Goal: Task Accomplishment & Management: Use online tool/utility

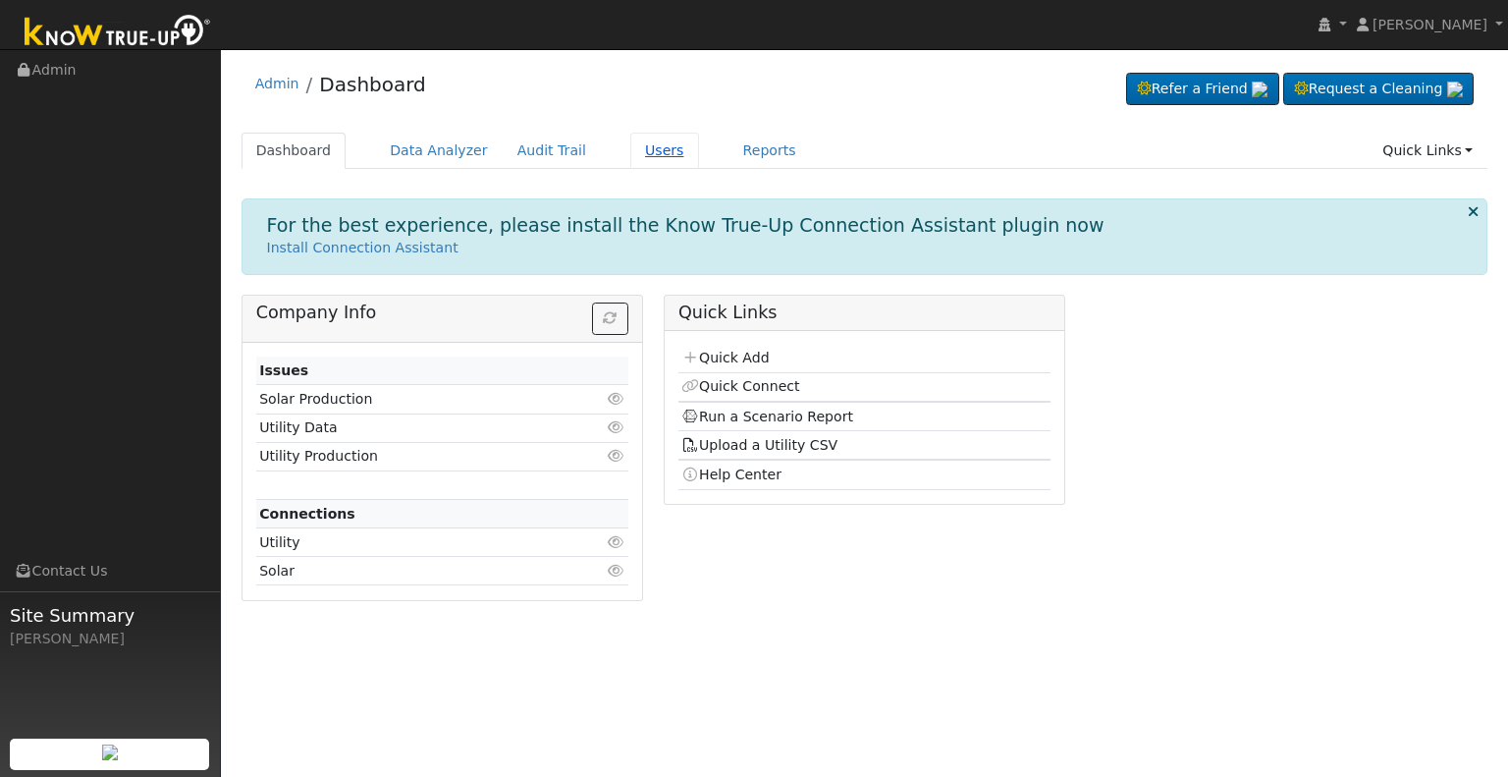
click at [632, 148] on link "Users" at bounding box center [664, 151] width 69 height 36
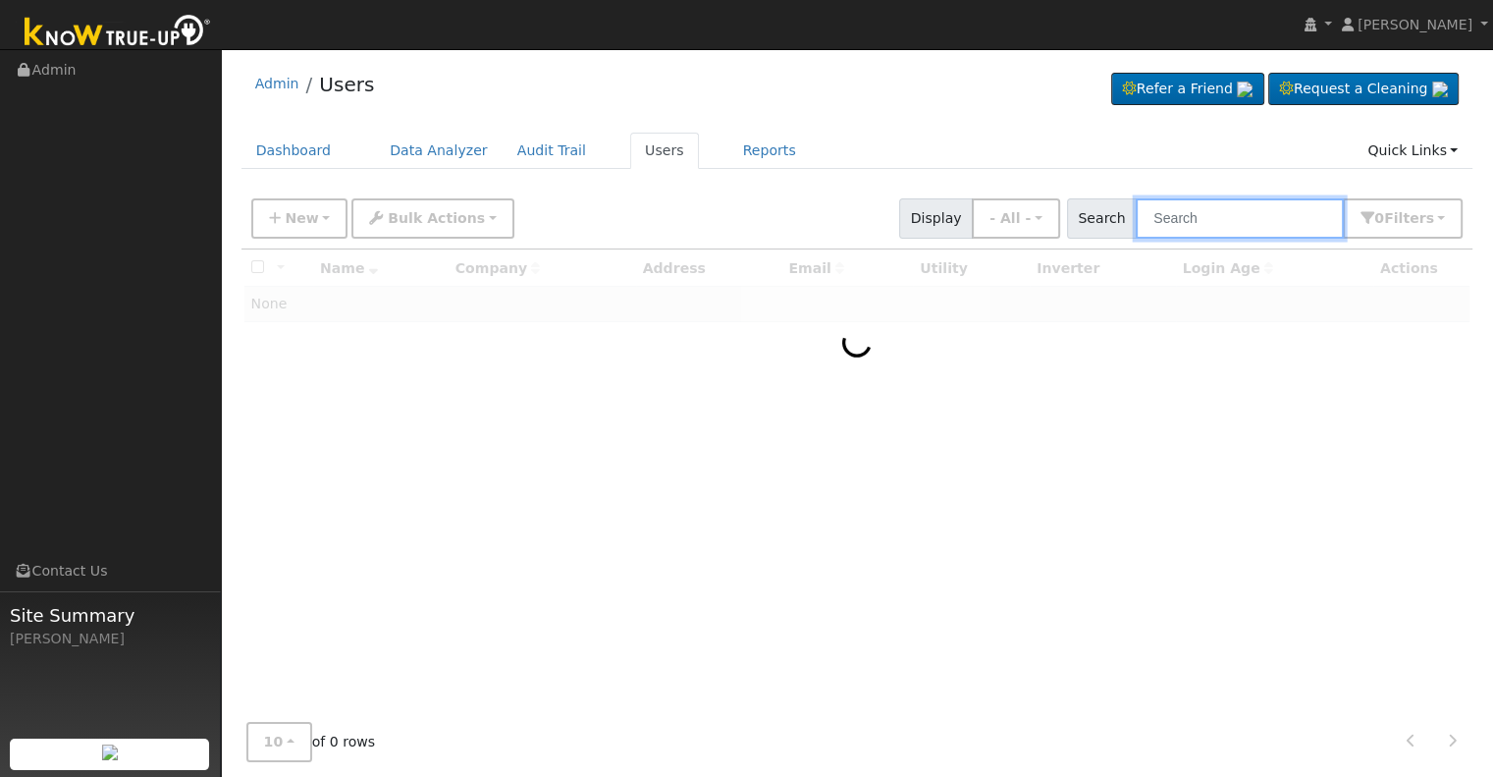
click at [1194, 225] on input "text" at bounding box center [1240, 218] width 208 height 40
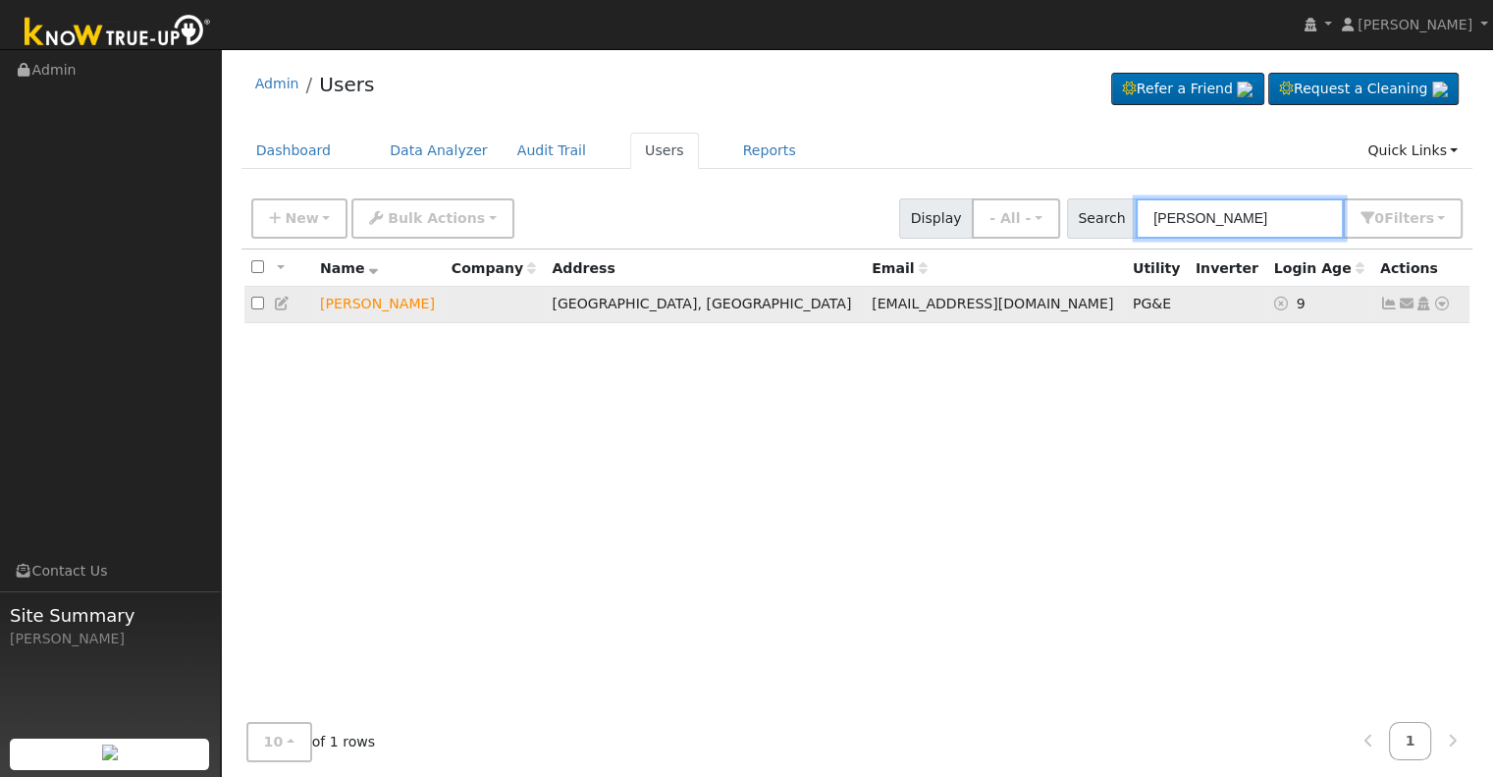
type input "[PERSON_NAME]"
click at [1447, 304] on icon at bounding box center [1442, 303] width 18 height 14
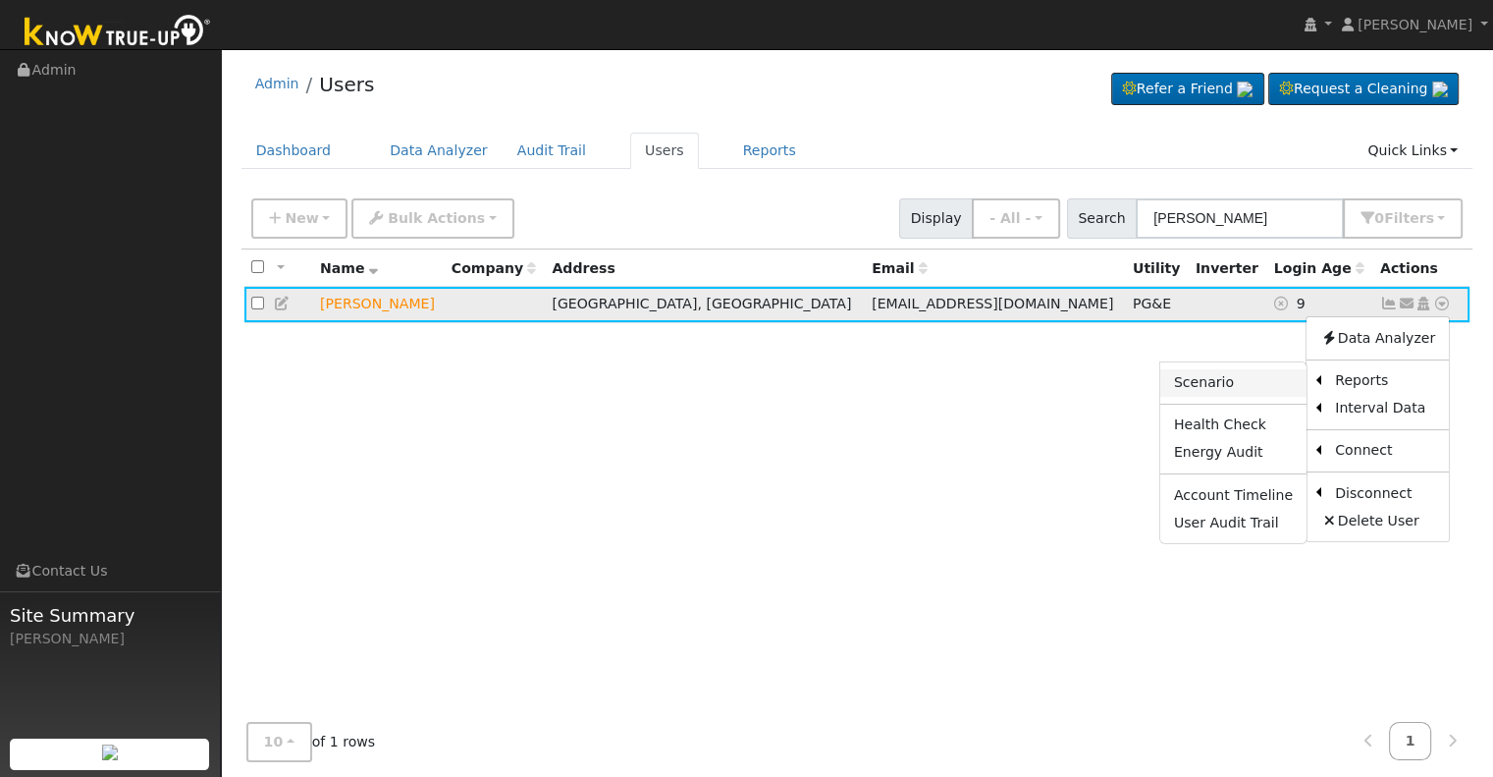
click at [1265, 386] on link "Scenario" at bounding box center [1233, 382] width 146 height 27
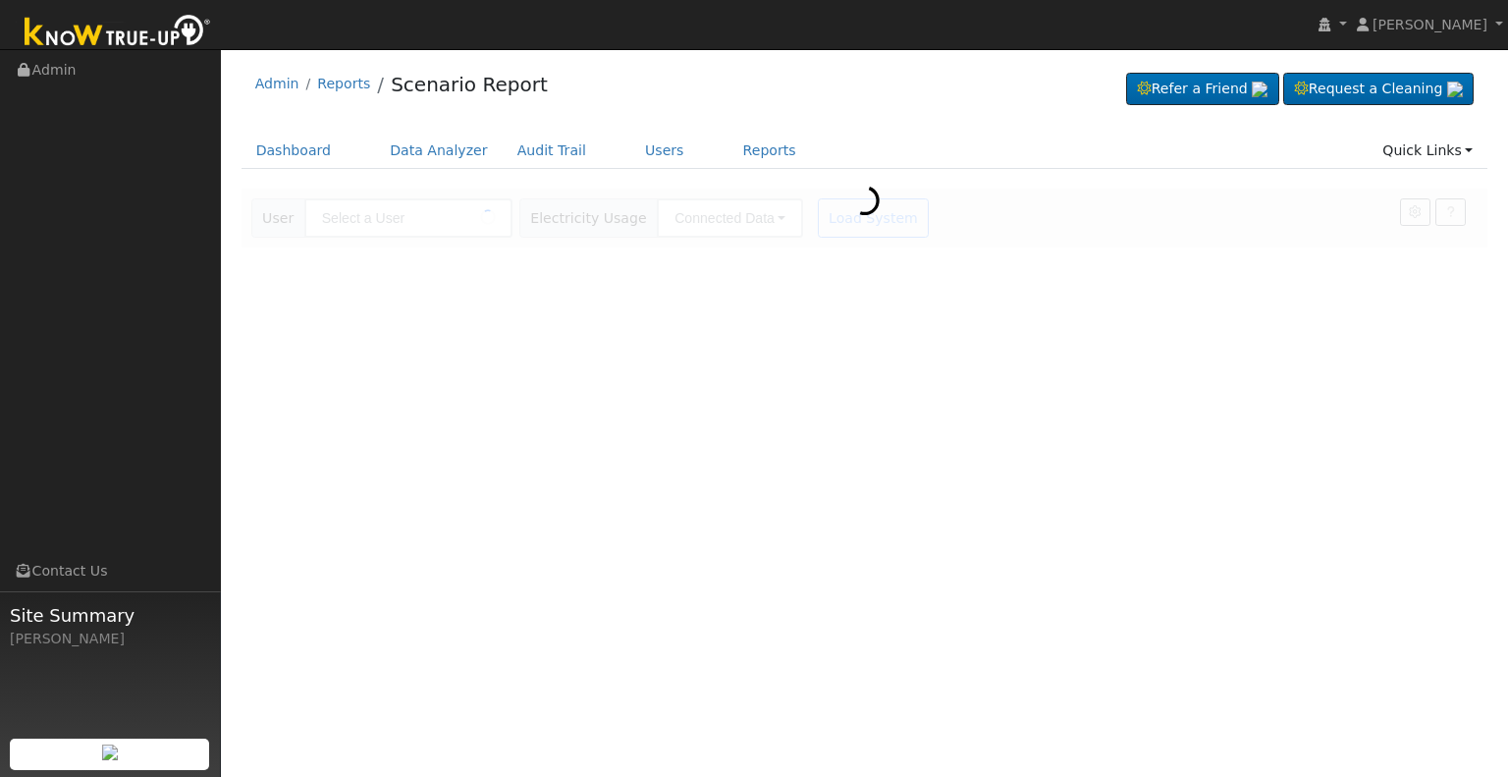
type input "Bradley Swindell"
type input "Pacific Gas & Electric"
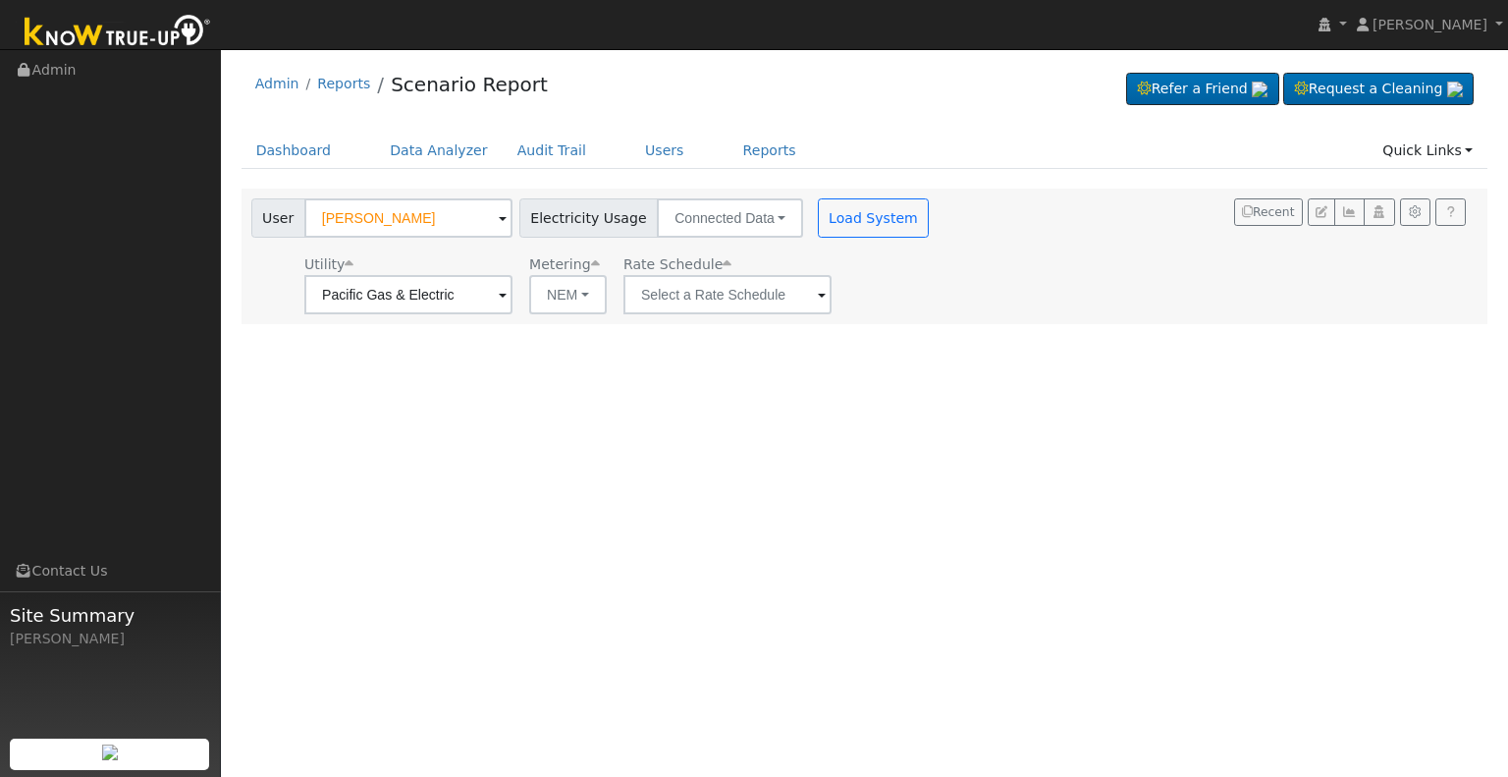
click at [818, 294] on span at bounding box center [822, 296] width 8 height 23
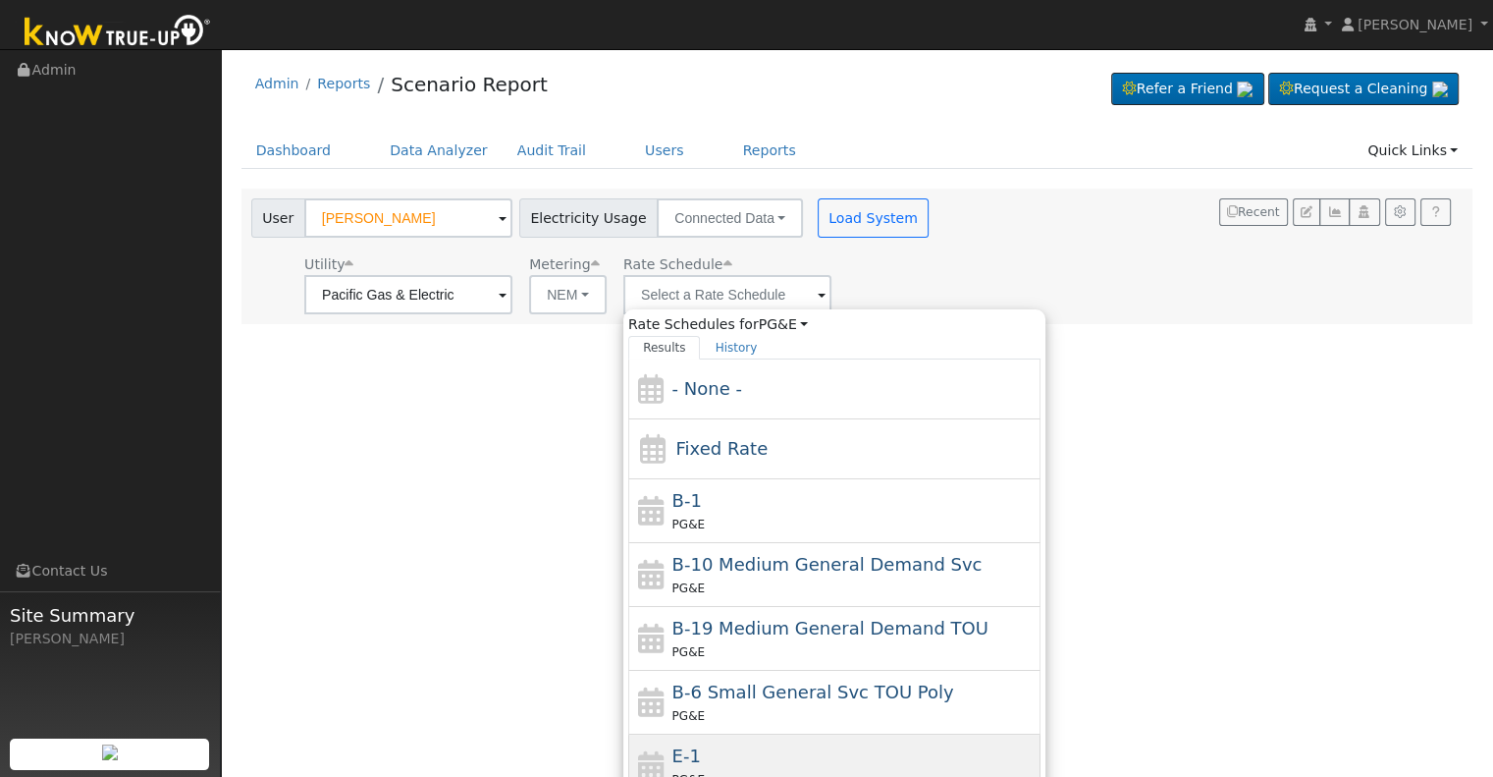
click at [716, 746] on div "E-1 PG&E" at bounding box center [854, 765] width 364 height 47
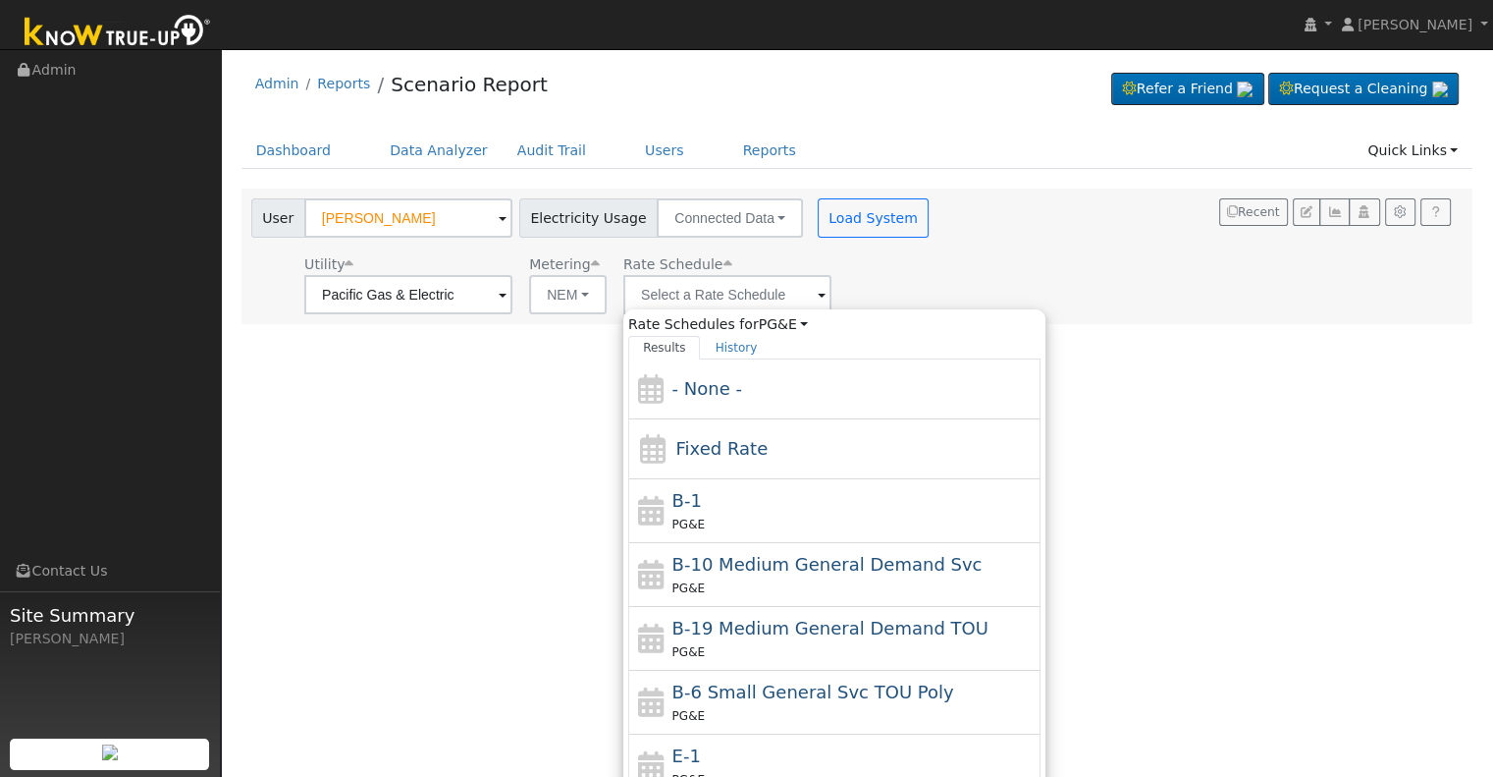
type input "E-1"
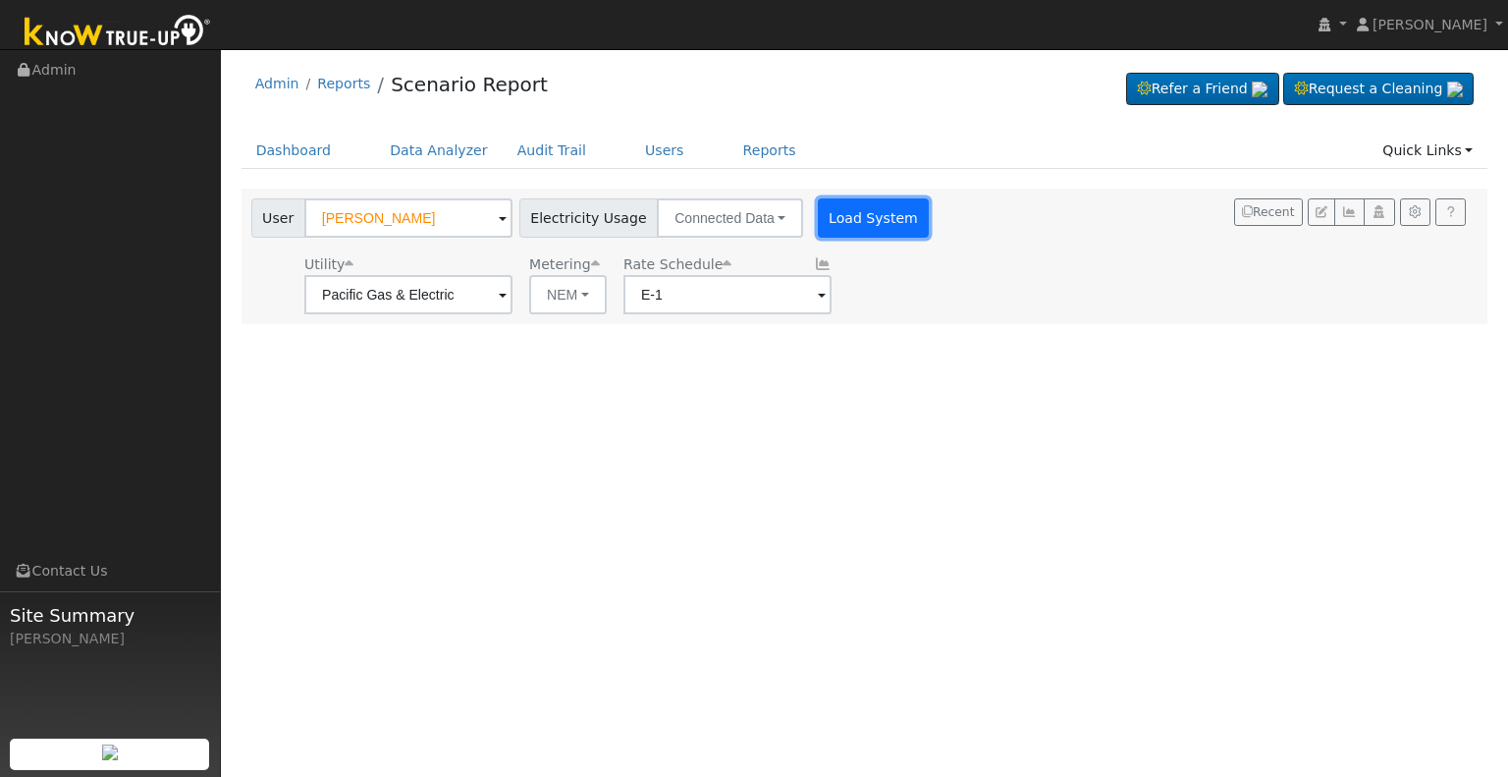
click at [838, 206] on button "Load System" at bounding box center [874, 217] width 112 height 39
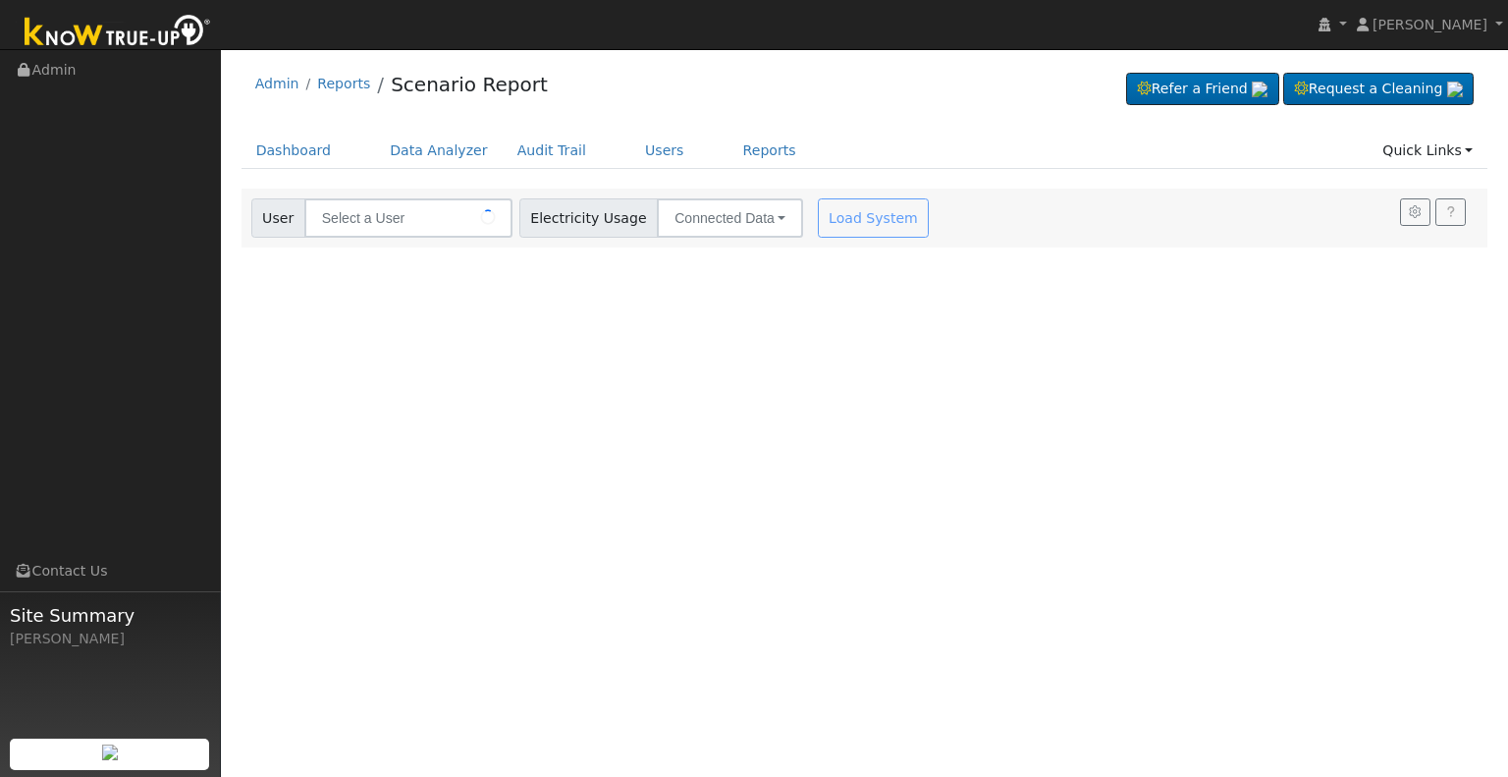
type input "[PERSON_NAME]"
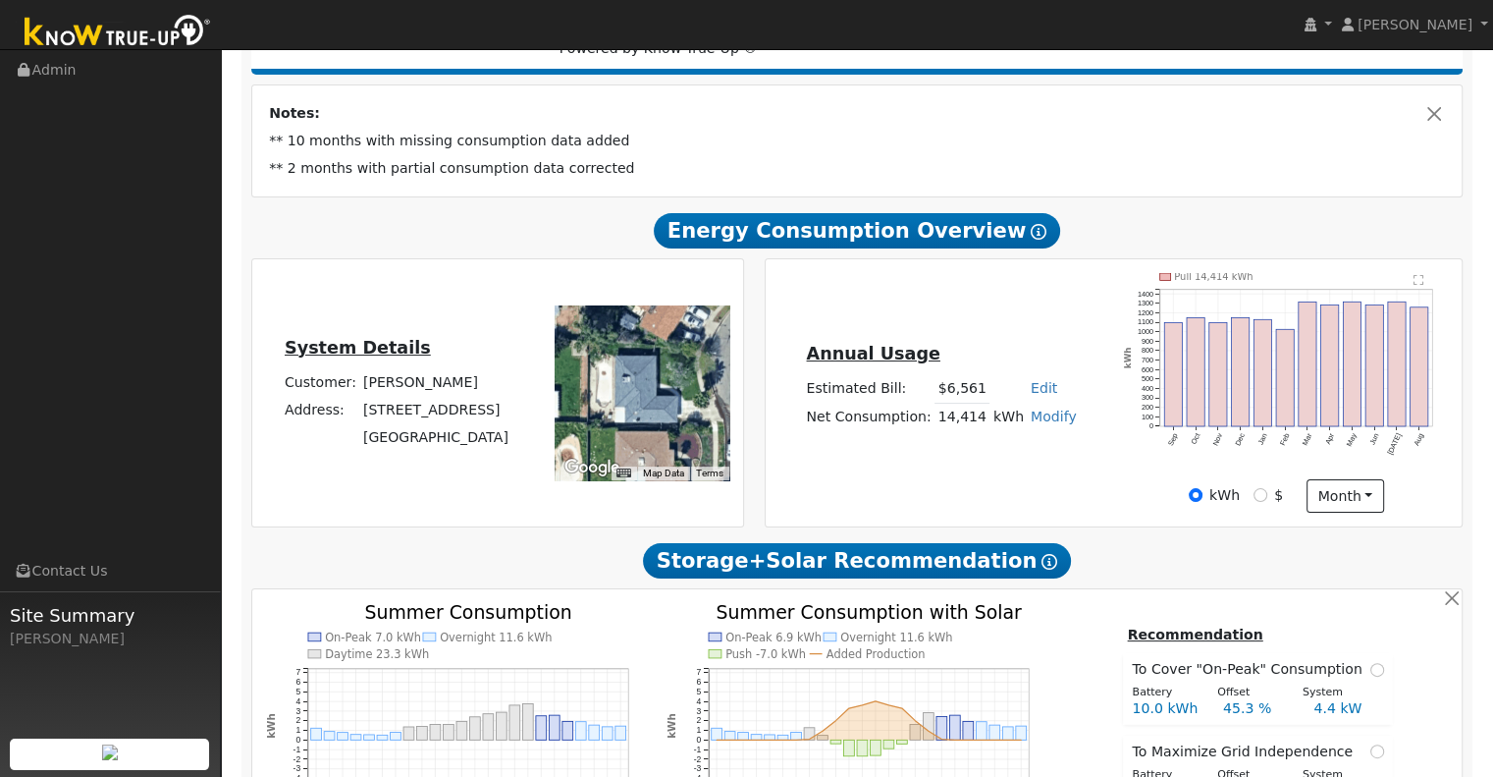
scroll to position [298, 0]
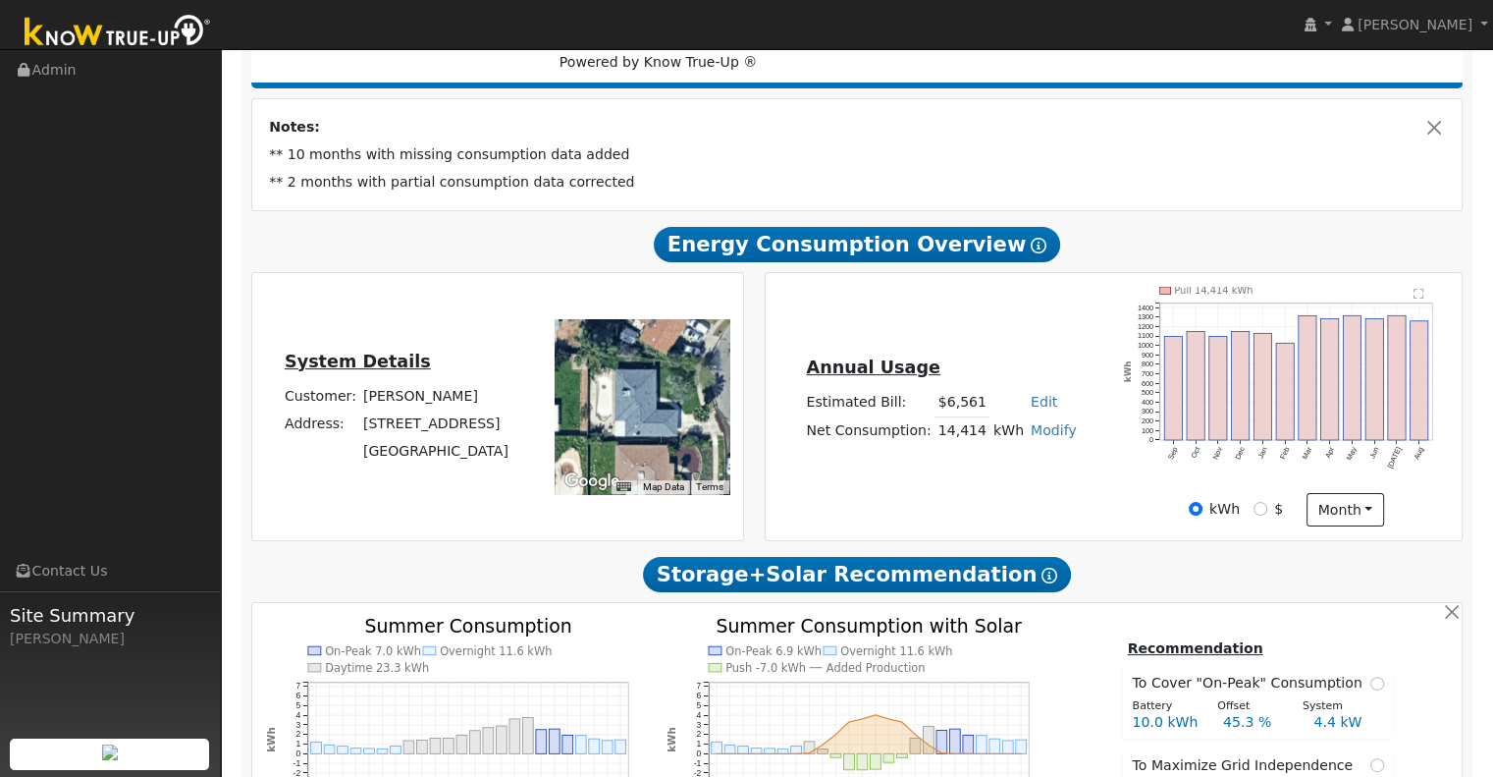
click at [1046, 437] on link "Modify" at bounding box center [1054, 430] width 46 height 16
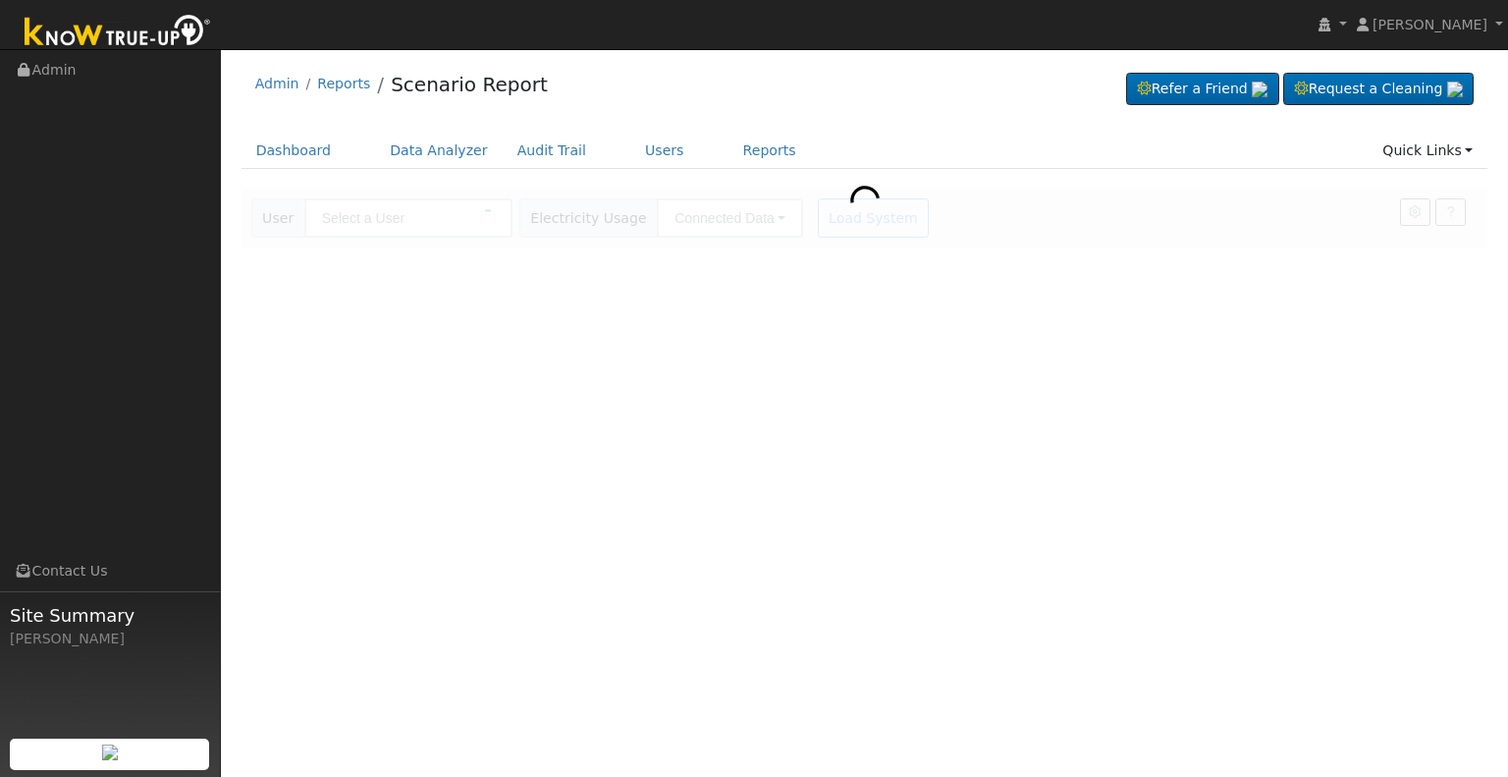
type input "[PERSON_NAME]"
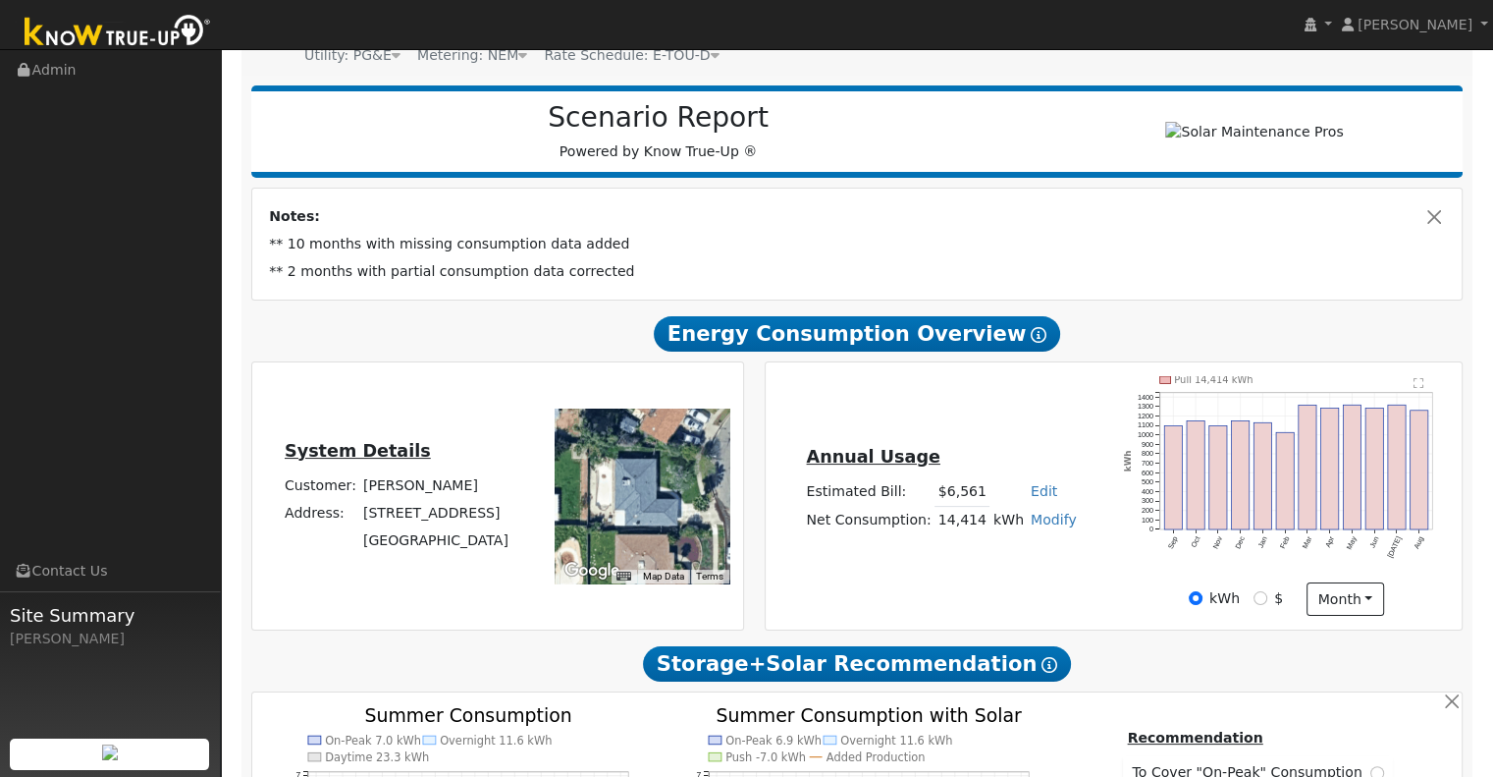
scroll to position [220, 0]
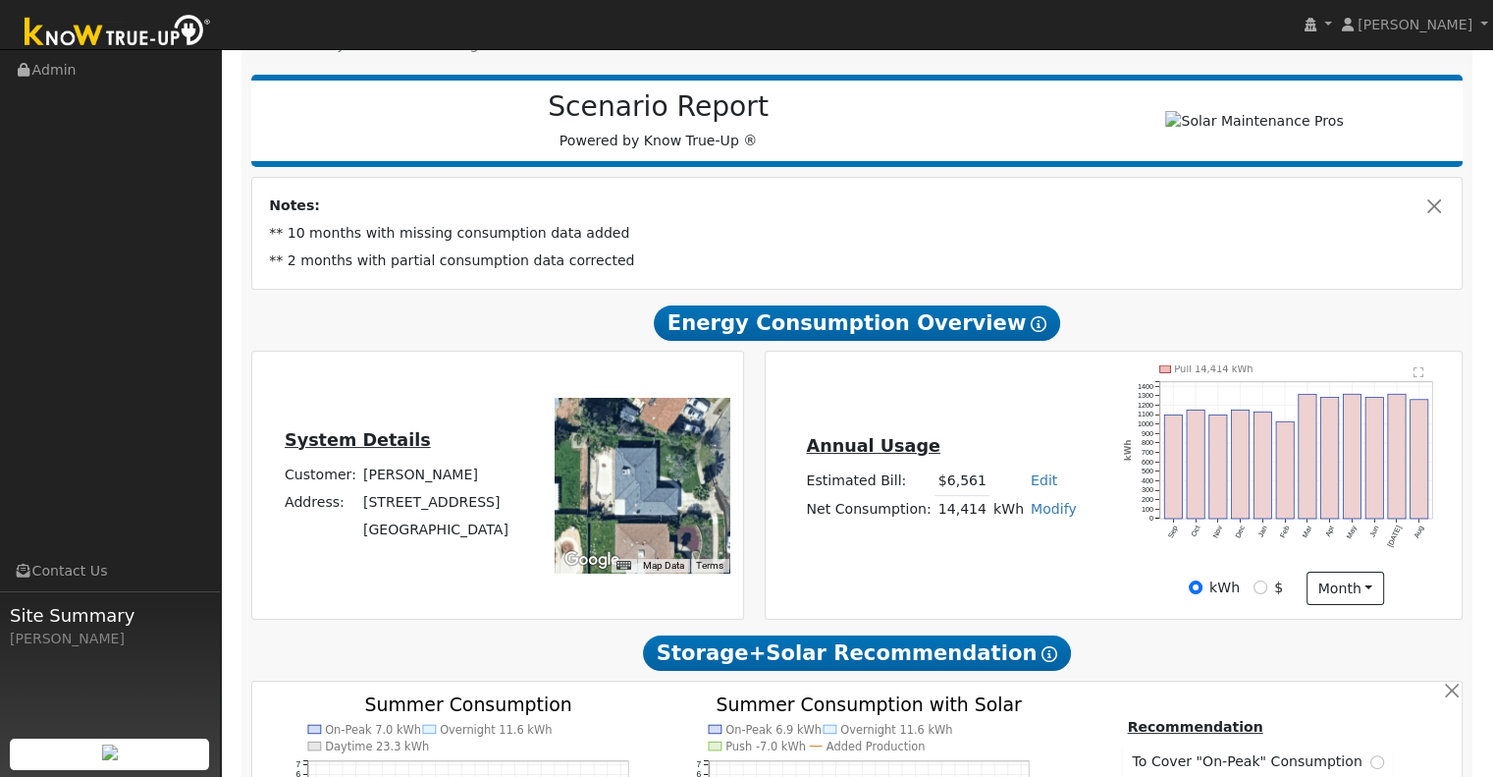
click at [1050, 513] on link "Modify" at bounding box center [1054, 509] width 46 height 16
click at [995, 554] on link "Add Consumption" at bounding box center [980, 539] width 164 height 27
type input "14414"
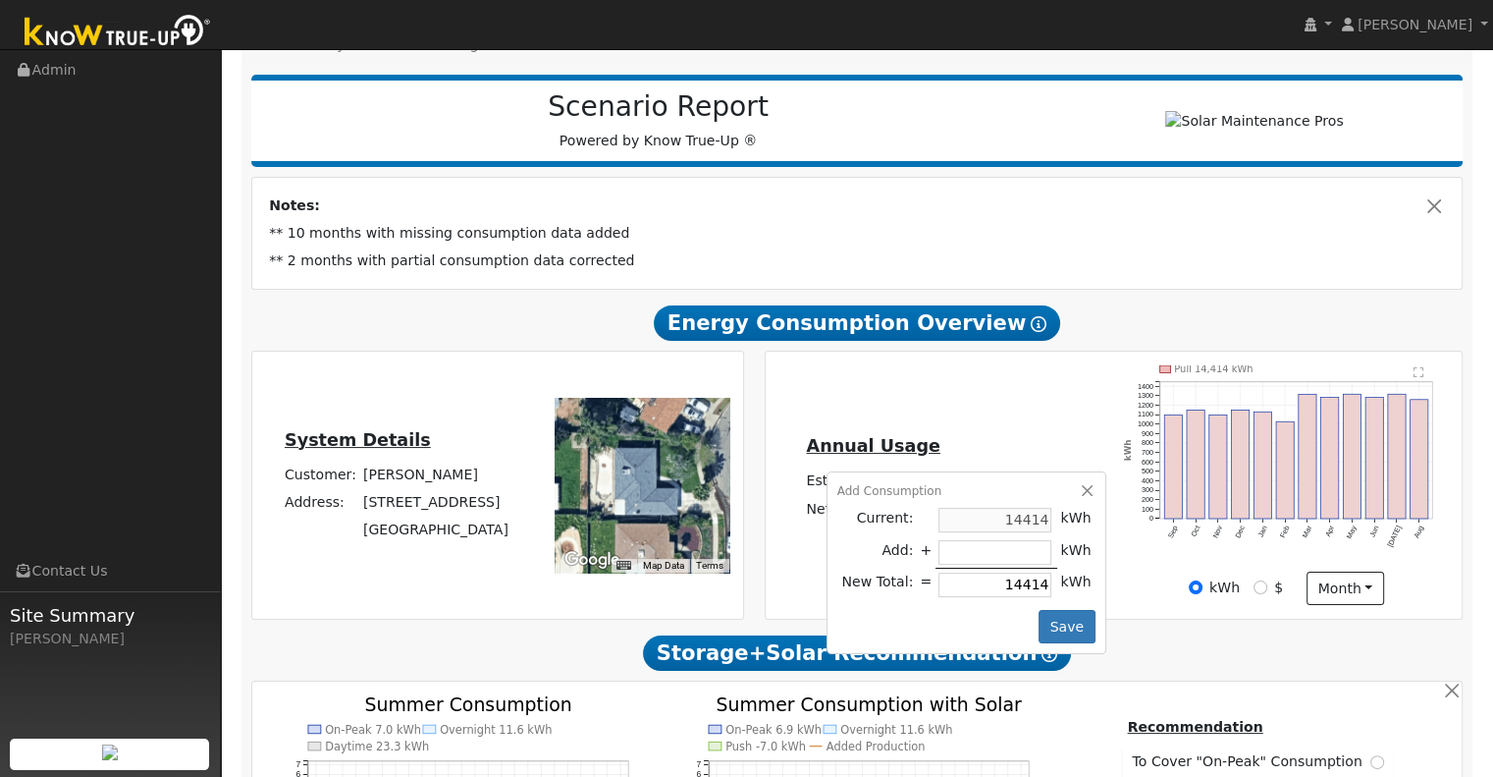
type input "-5"
type input "14409"
type input "-59"
type input "14355"
type input "-591"
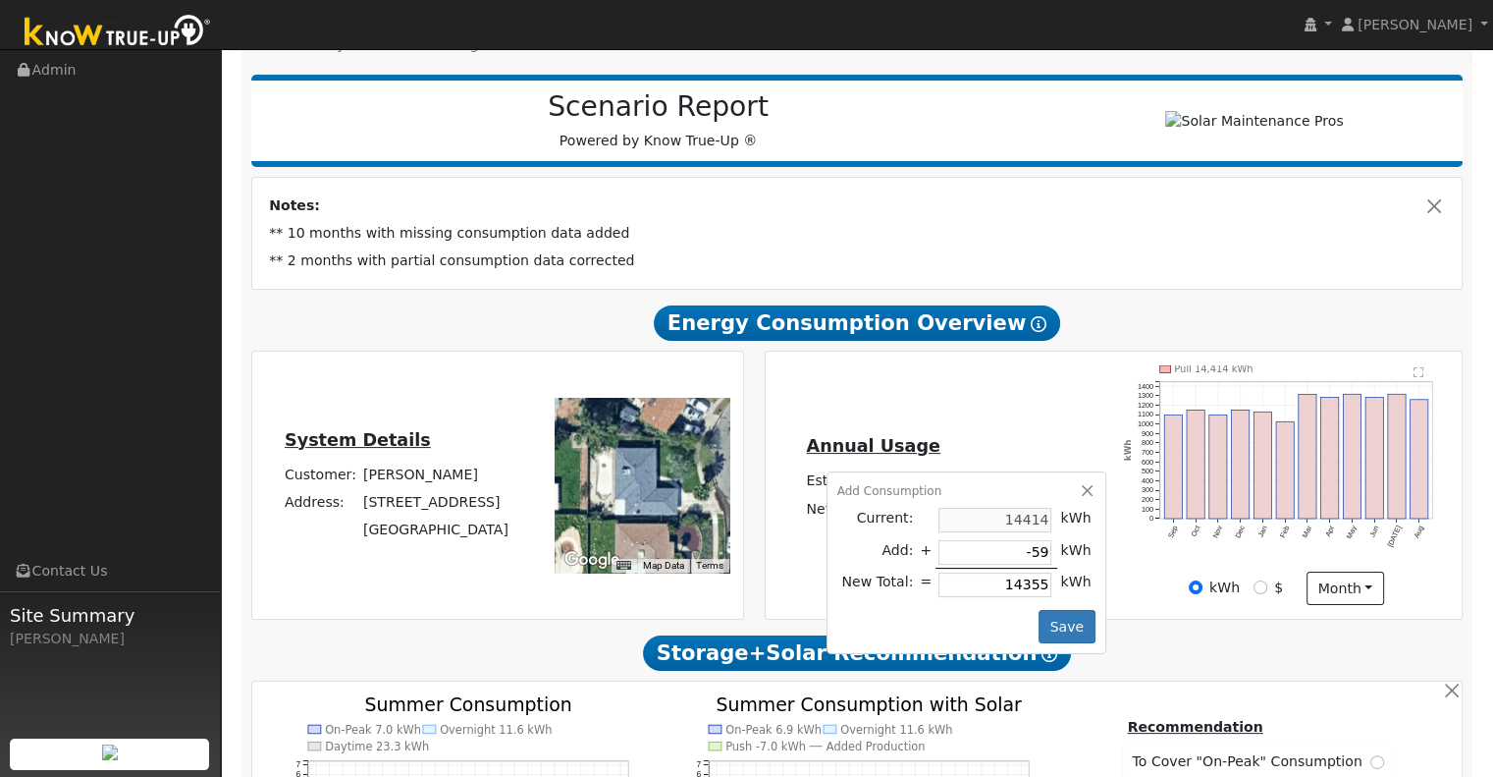
type input "13823"
type input "-5914"
type input "8500"
type input "-5914"
click at [1041, 629] on button "Save" at bounding box center [1067, 626] width 57 height 33
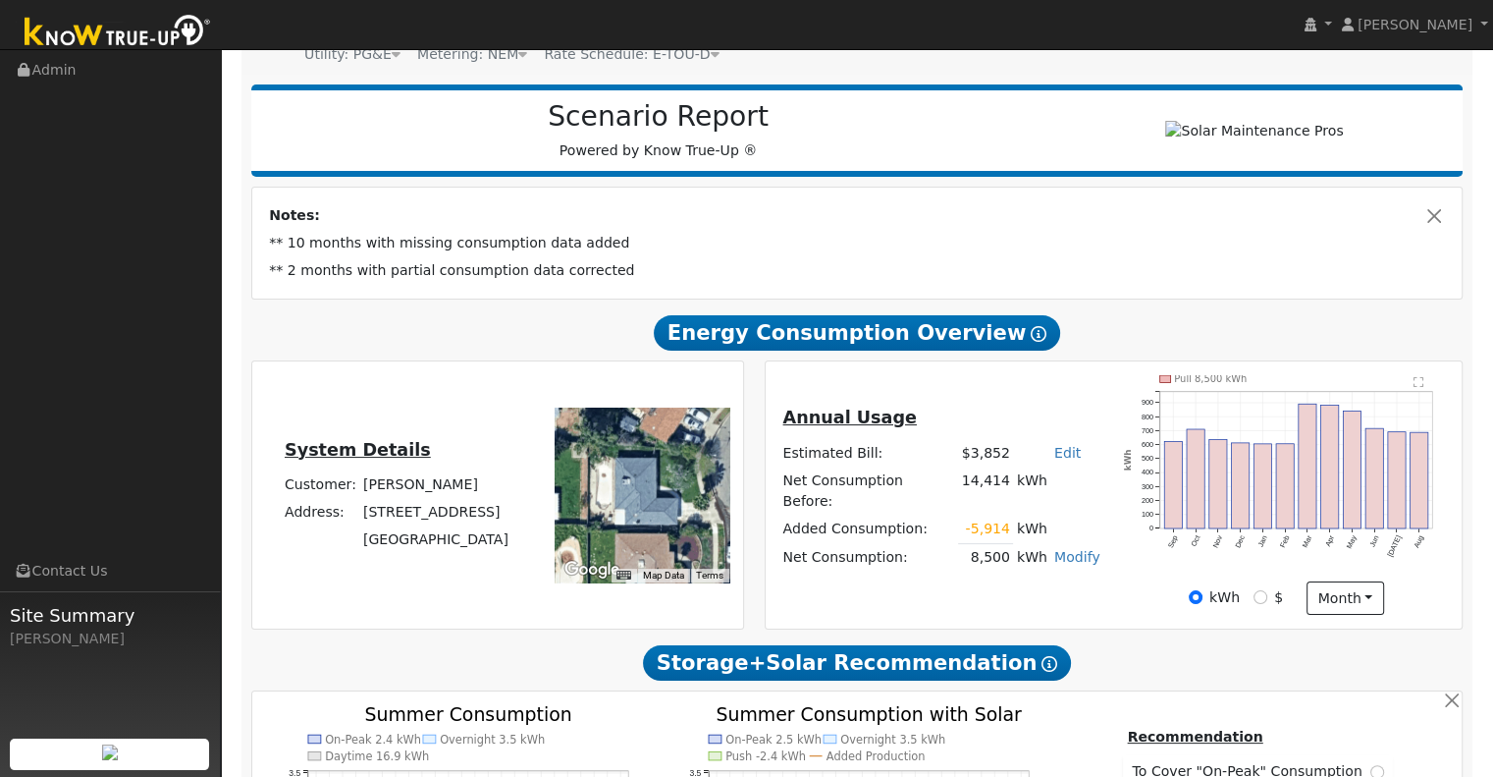
scroll to position [224, 0]
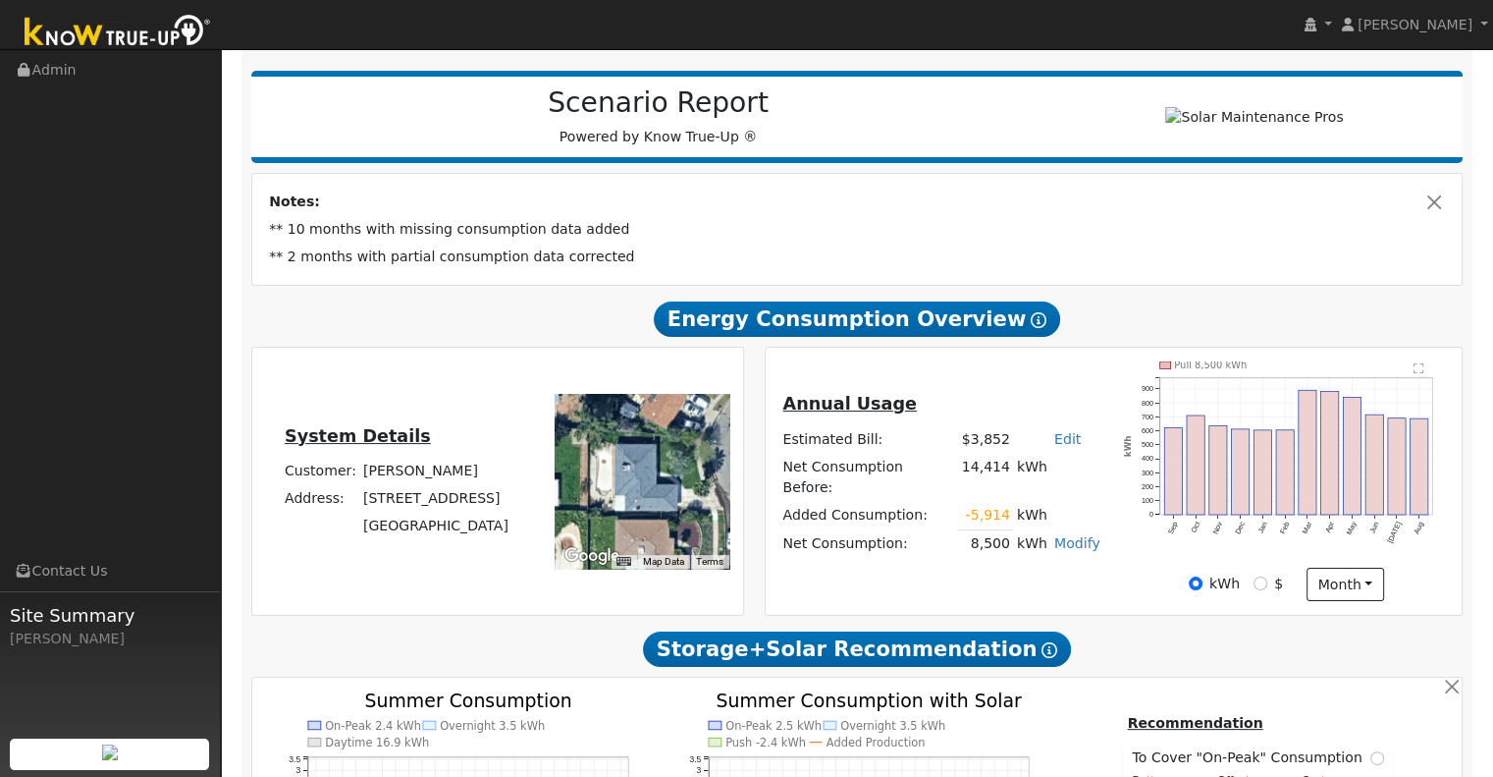
click at [801, 576] on div "Annual Usage Estimated Bill: $3,852 Edit Estimated Bill $ Annual Net Consumptio…" at bounding box center [1114, 481] width 690 height 240
click at [114, 336] on ul "Navigation Admin Links Contact Us Site Summary [PERSON_NAME]" at bounding box center [110, 438] width 221 height 777
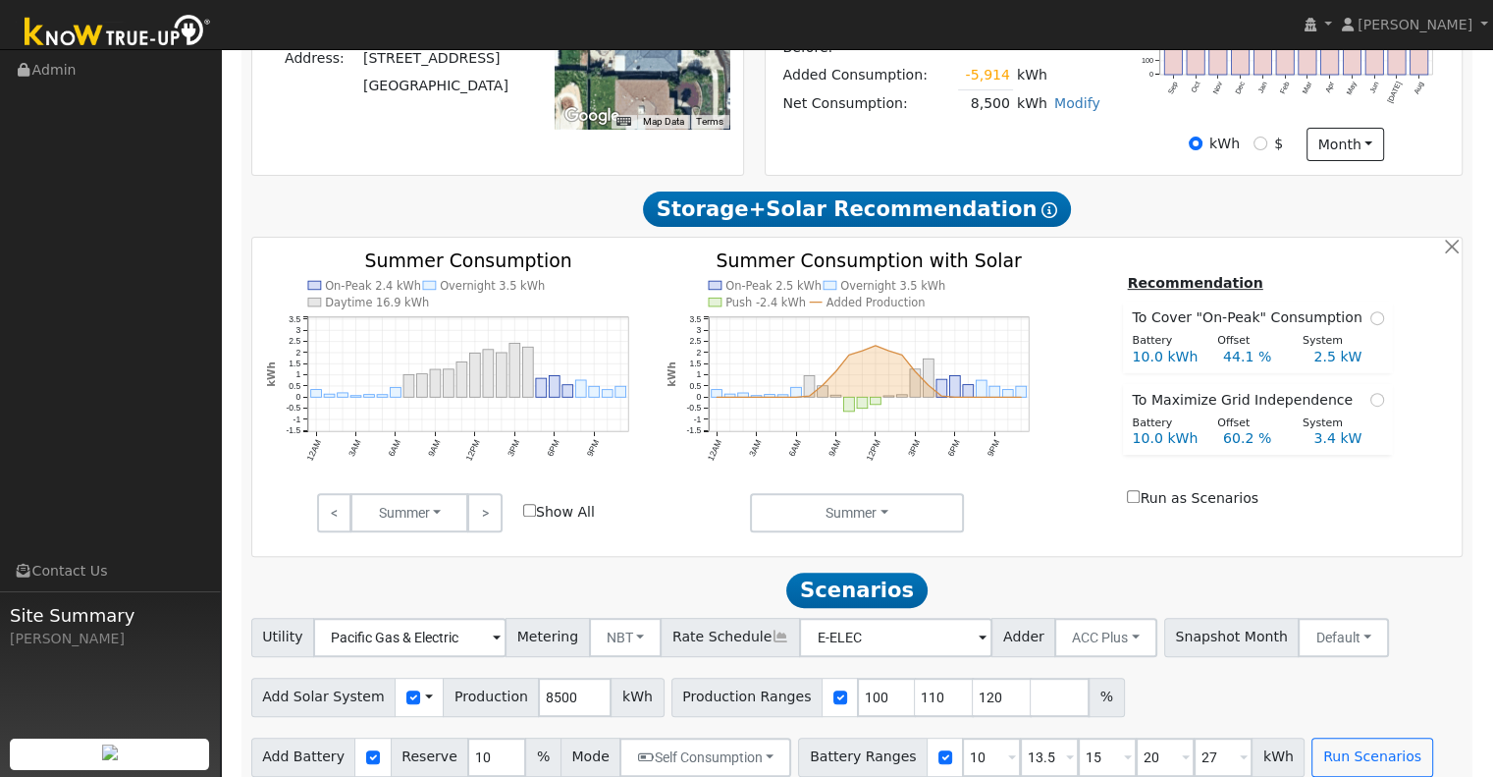
scroll to position [691, 0]
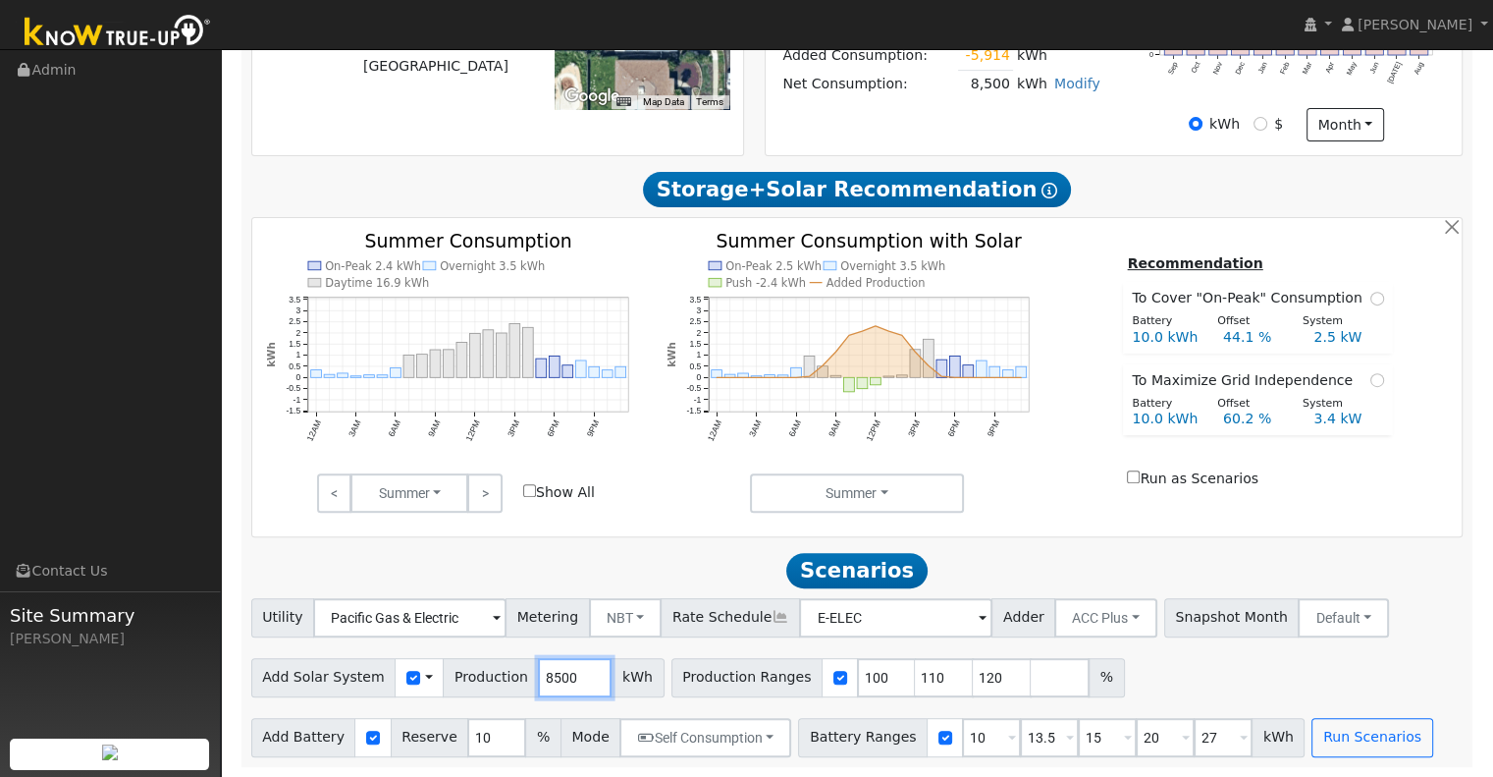
drag, startPoint x: 559, startPoint y: 673, endPoint x: 514, endPoint y: 674, distance: 44.2
click at [538, 674] on input "8500" at bounding box center [575, 677] width 74 height 39
type input "11082"
click at [915, 677] on input "110" at bounding box center [944, 677] width 59 height 39
type input "120"
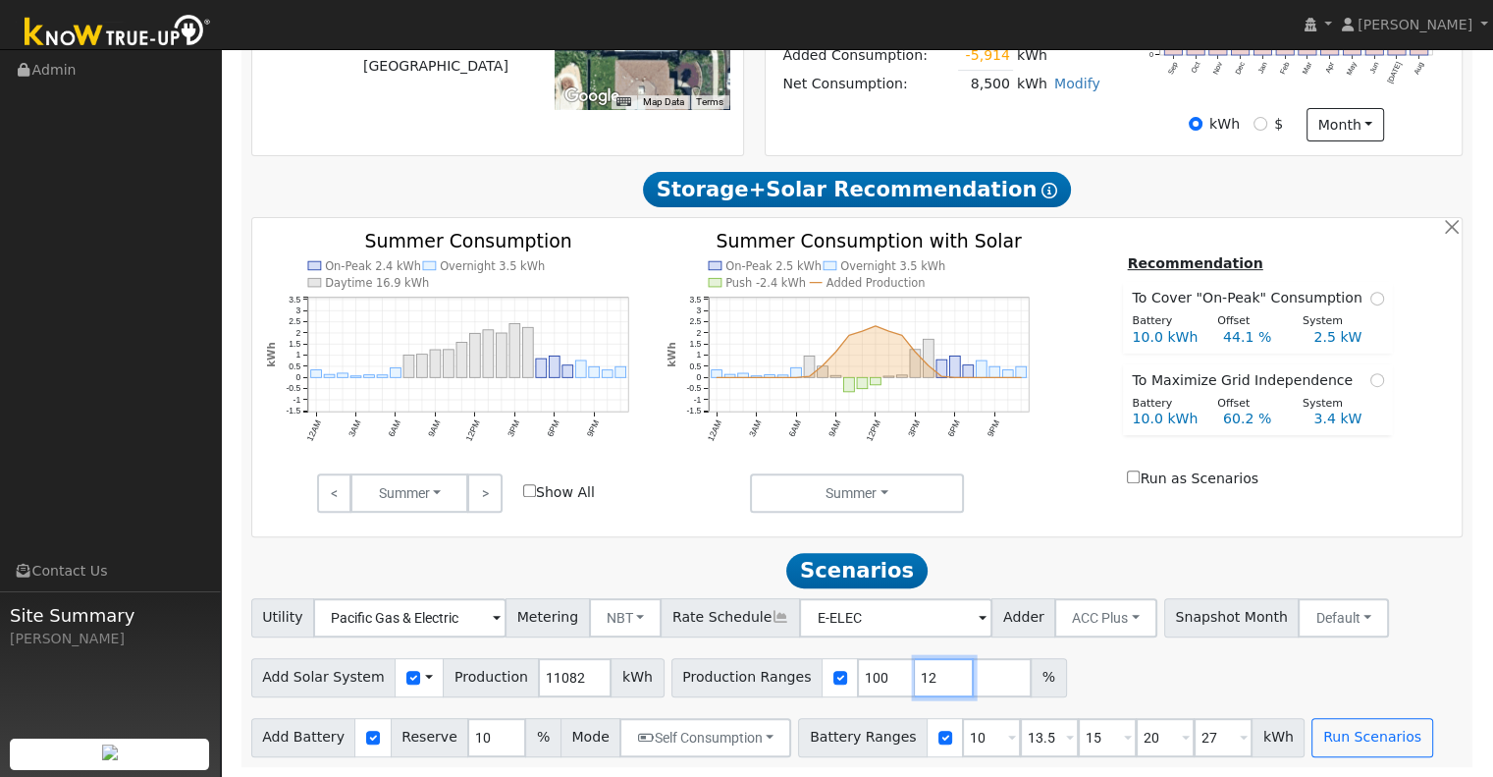
type input "1"
click at [962, 745] on input "10" at bounding box center [991, 737] width 59 height 39
type input "13.5"
type input "15"
type input "20"
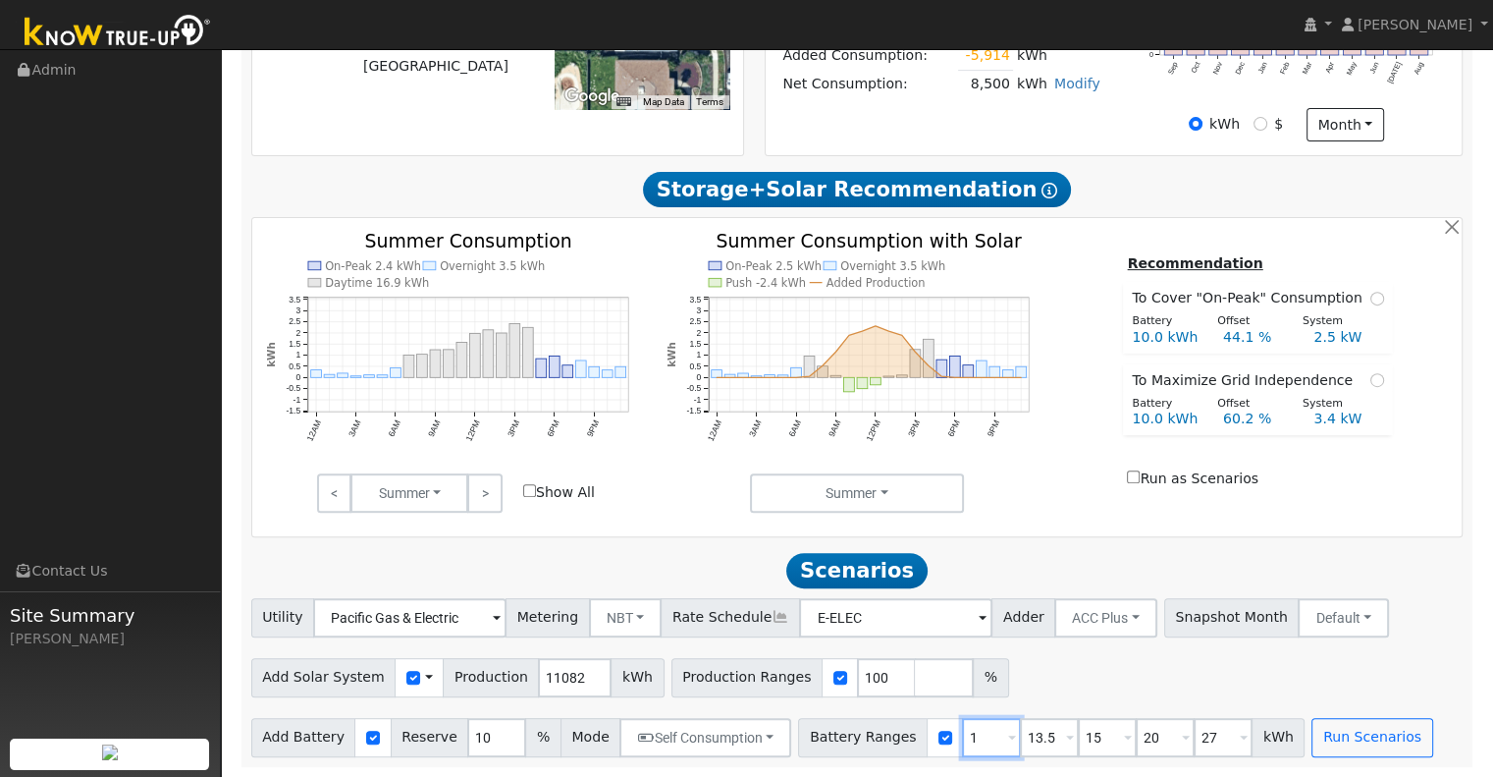
type input "27"
type input "15"
type input "20"
type input "27"
type input "15"
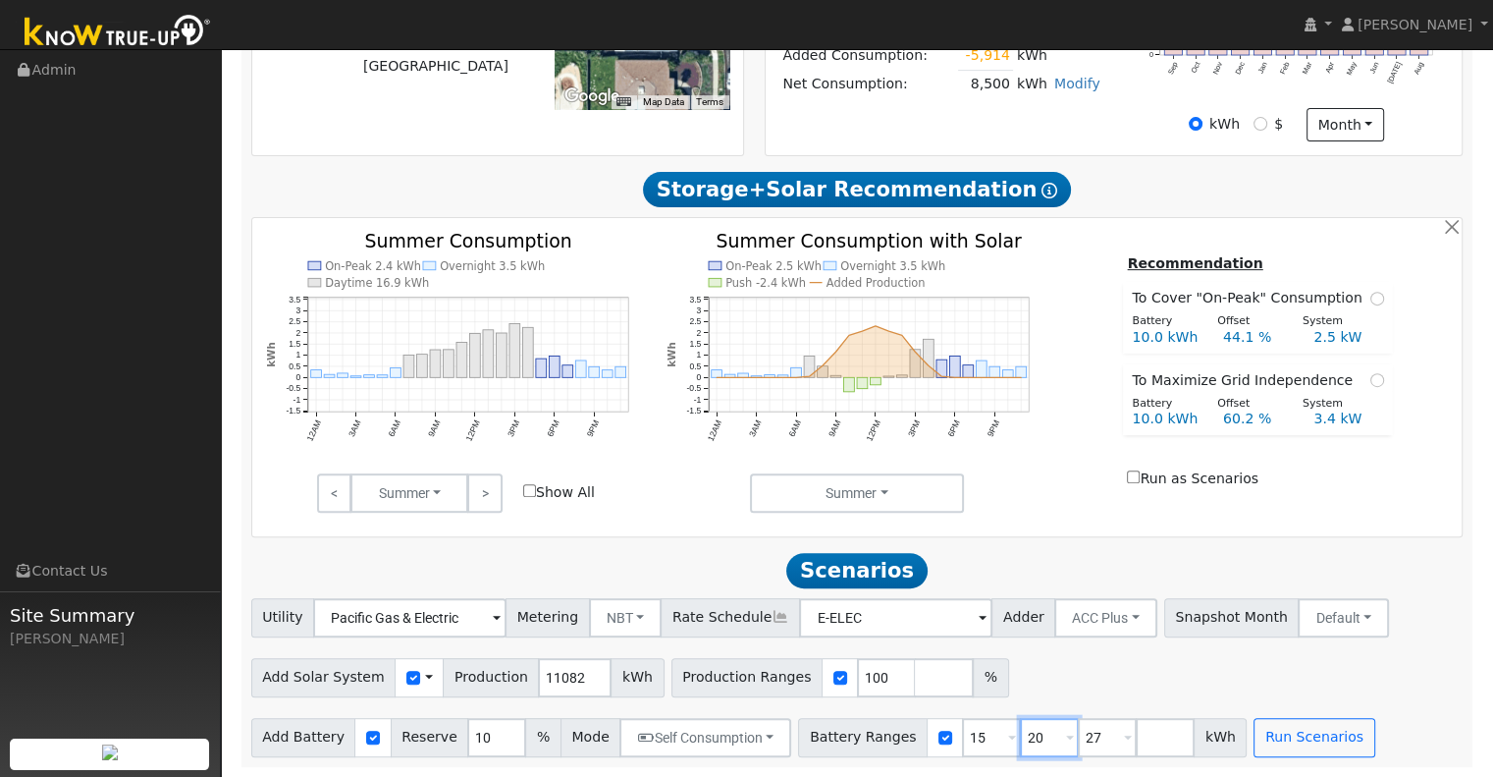
click at [1023, 736] on input "20" at bounding box center [1049, 737] width 59 height 39
type input "27"
type input "2"
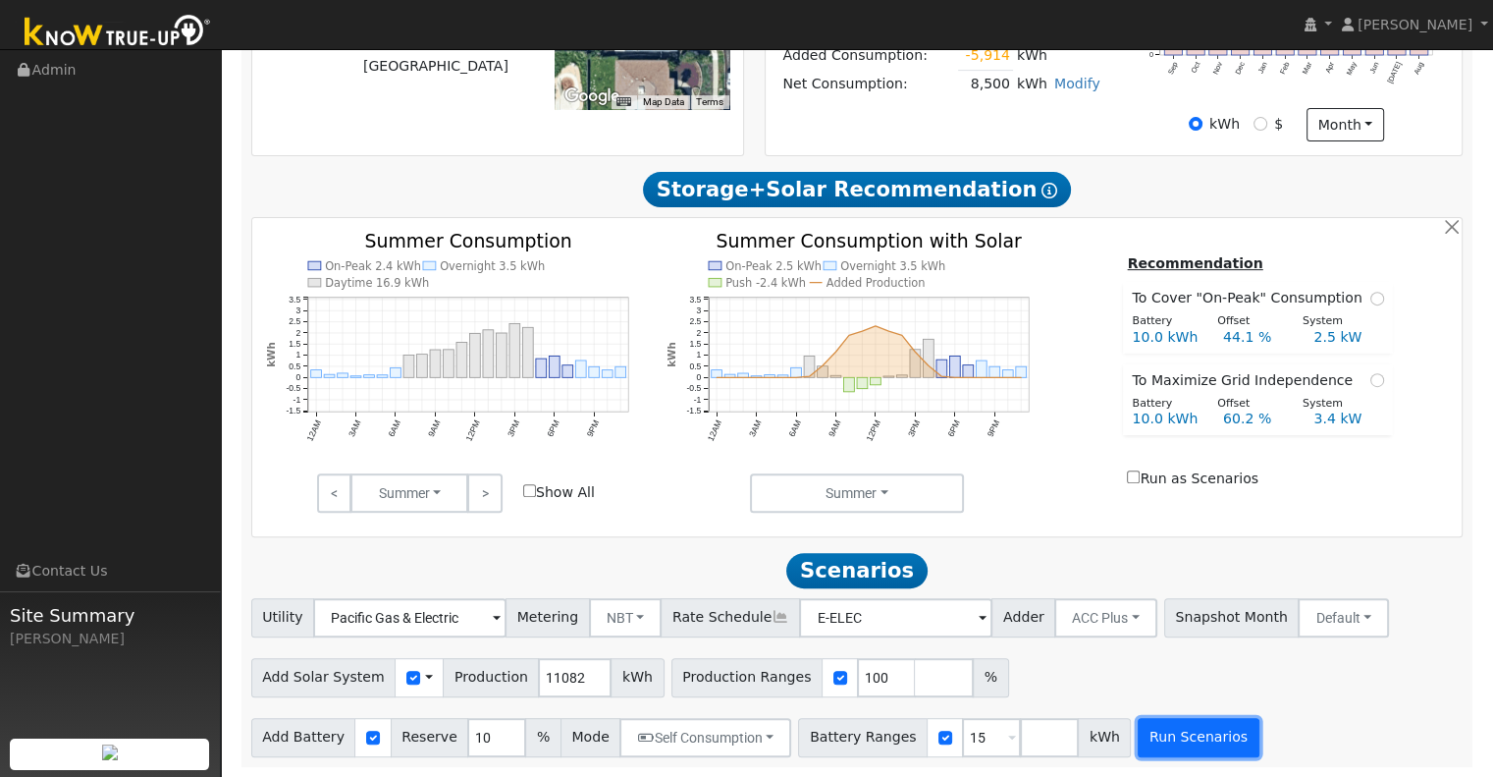
click at [1147, 734] on button "Run Scenarios" at bounding box center [1198, 737] width 121 height 39
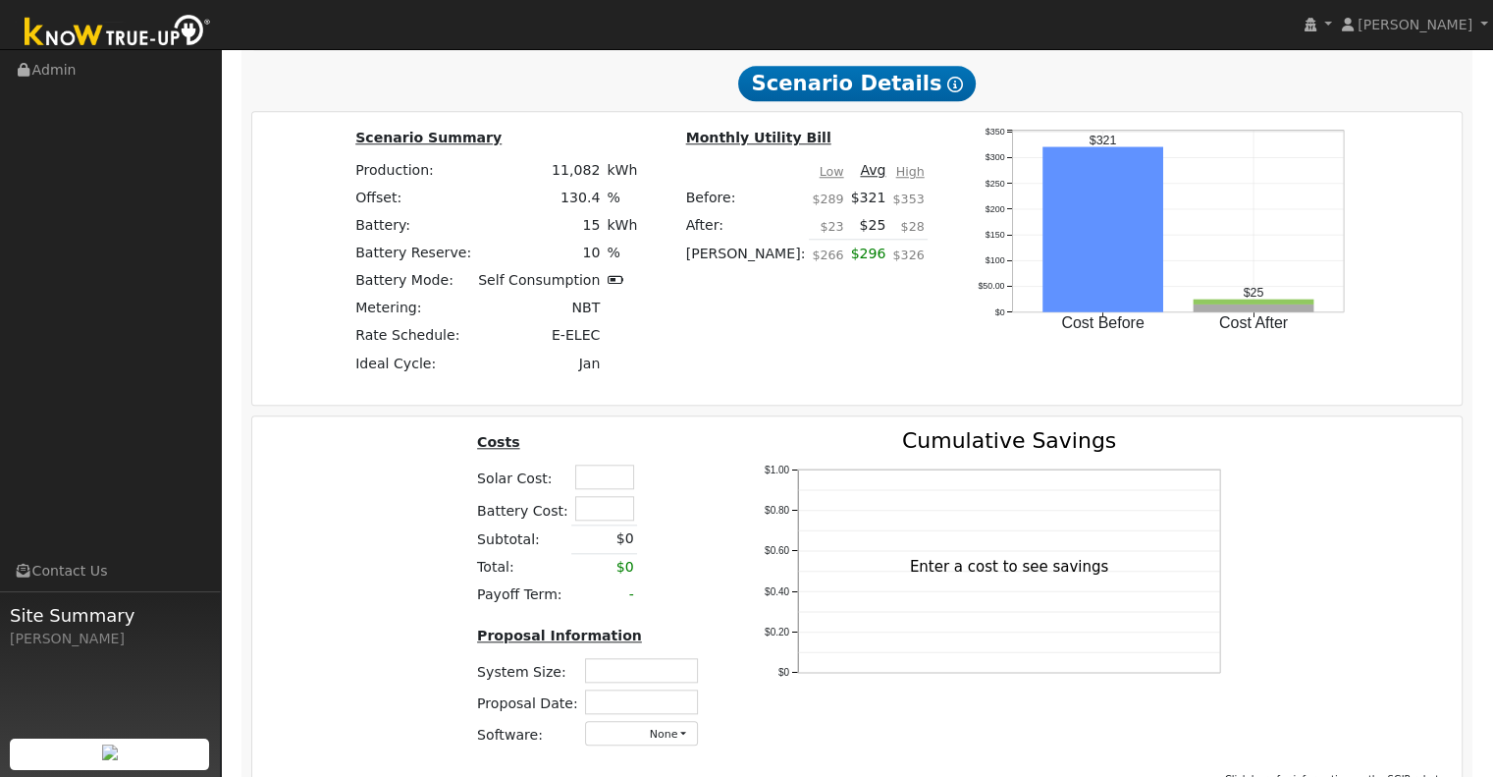
scroll to position [1837, 0]
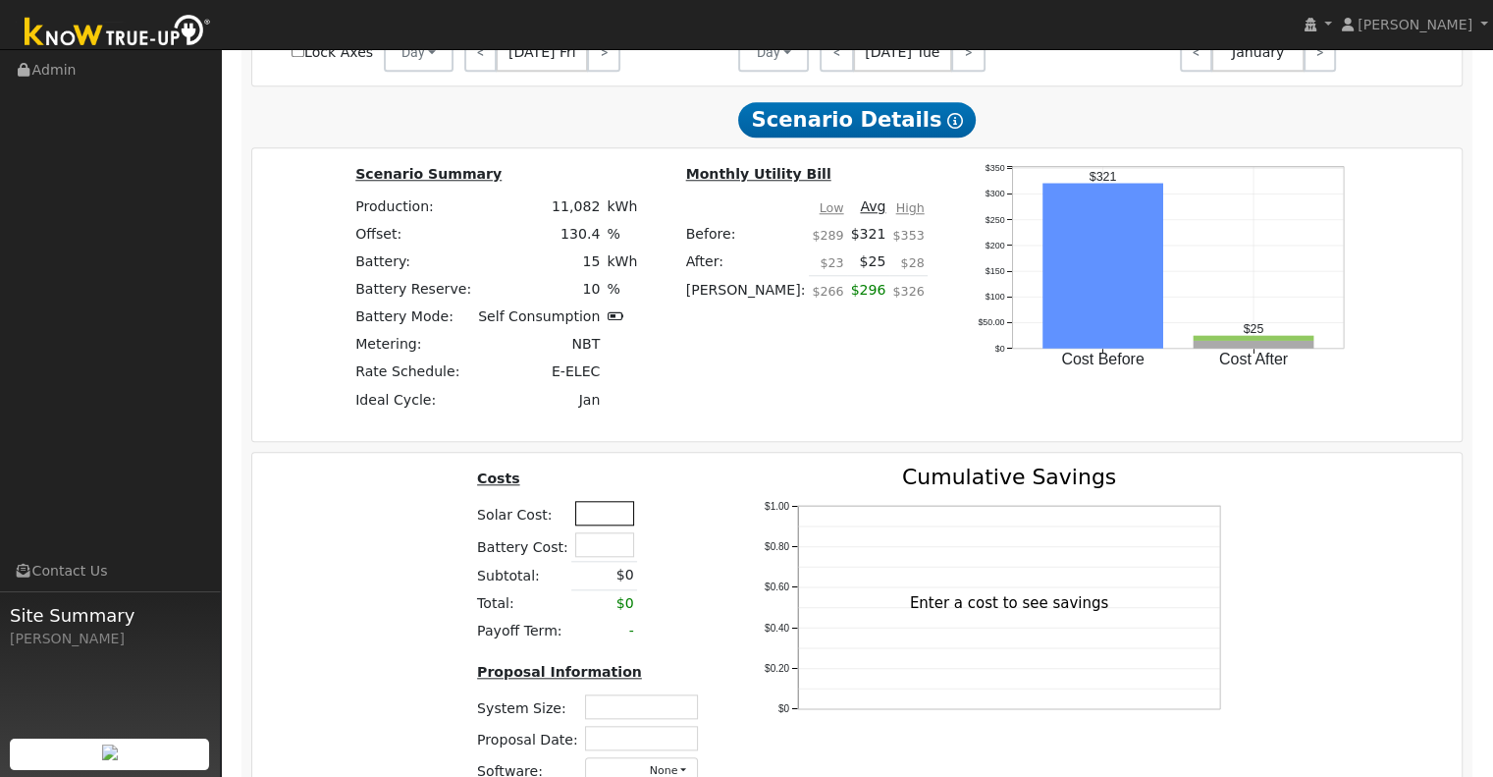
click at [595, 523] on input "text" at bounding box center [604, 513] width 59 height 25
type input "$31,000"
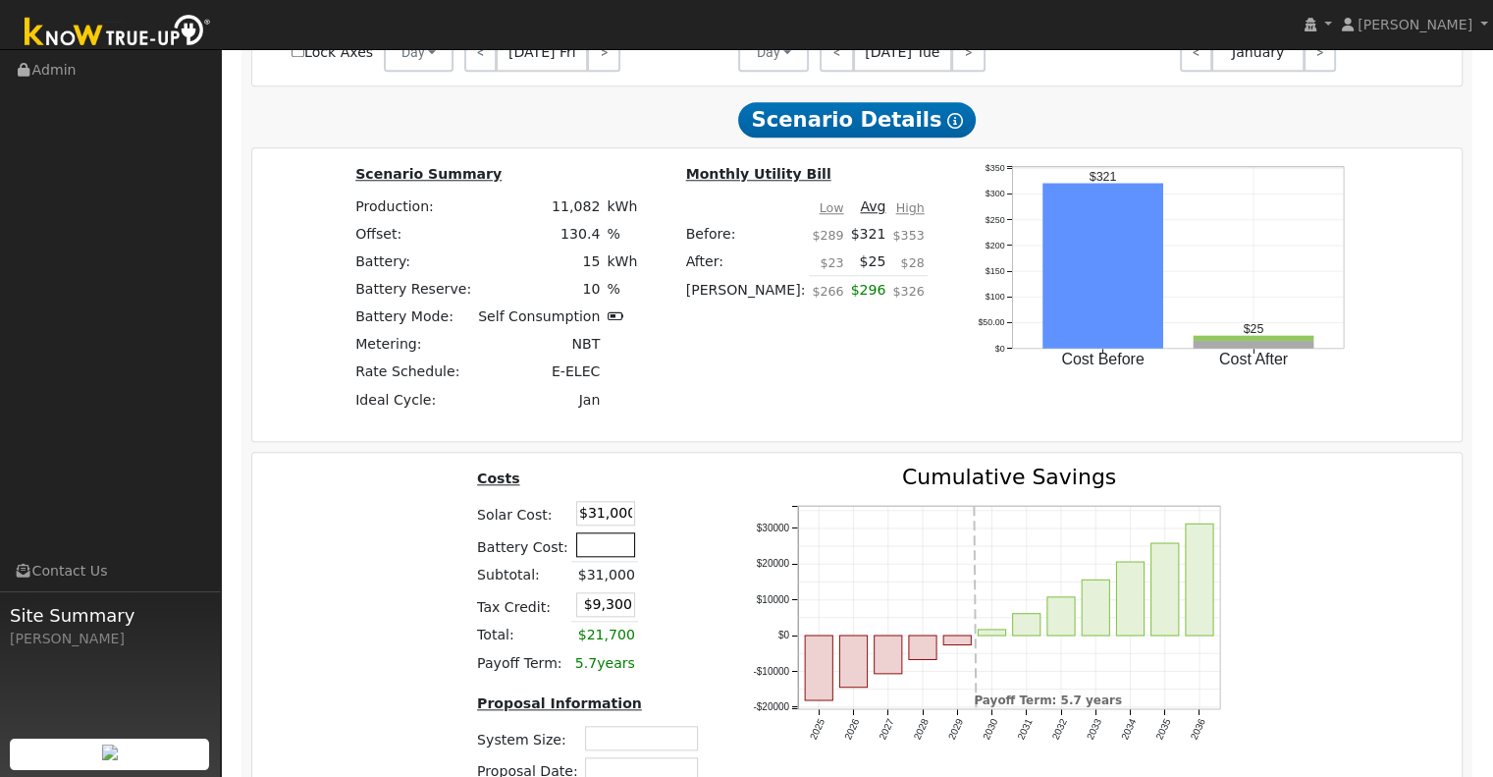
click at [602, 550] on input "text" at bounding box center [605, 544] width 59 height 25
type input "$20,500"
type input "$15,450"
click at [672, 549] on table "Costs Solar Cost: $31,000 Battery Cost: $20,500 Subtotal: $31,000 Tax Credit: $…" at bounding box center [591, 571] width 235 height 210
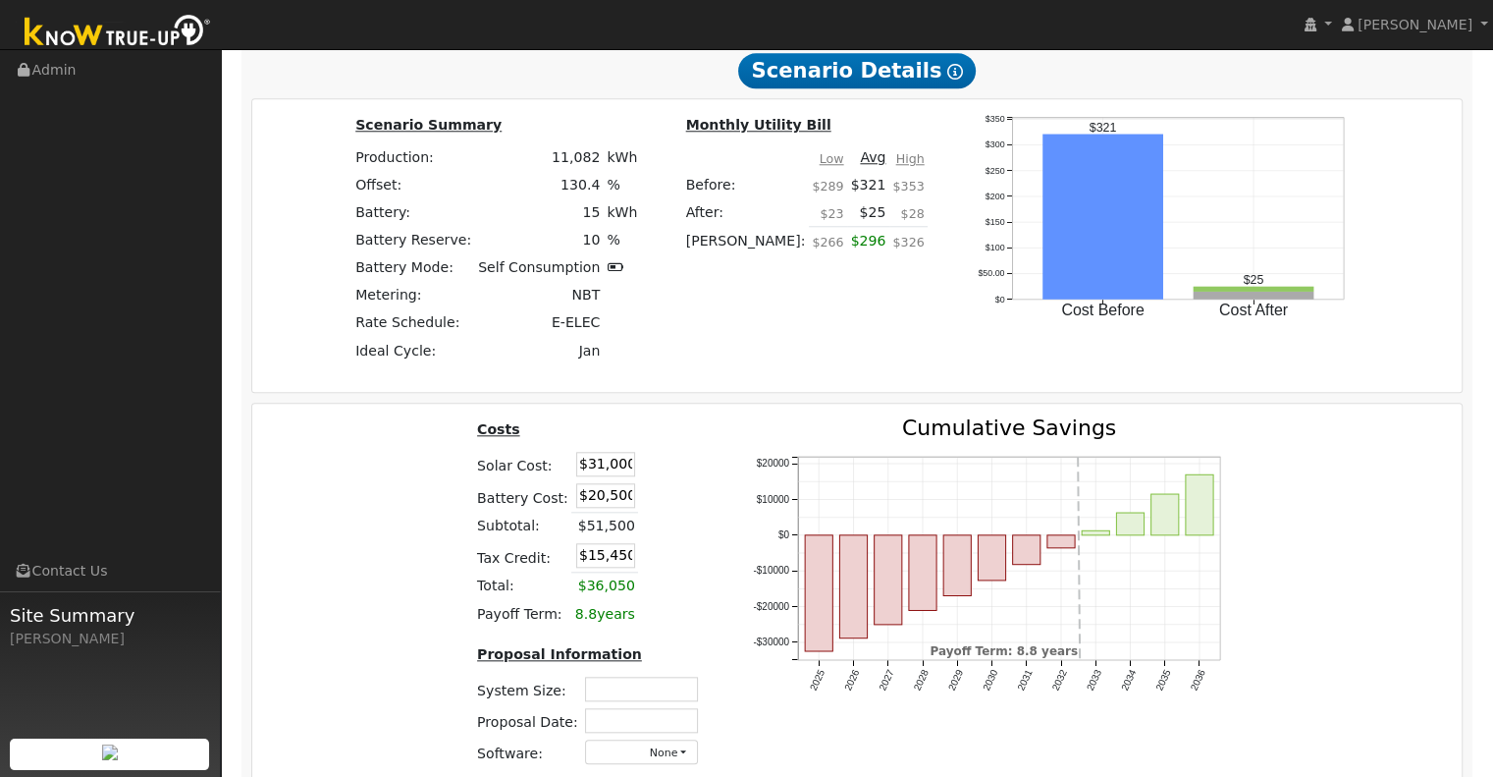
scroll to position [2010, 0]
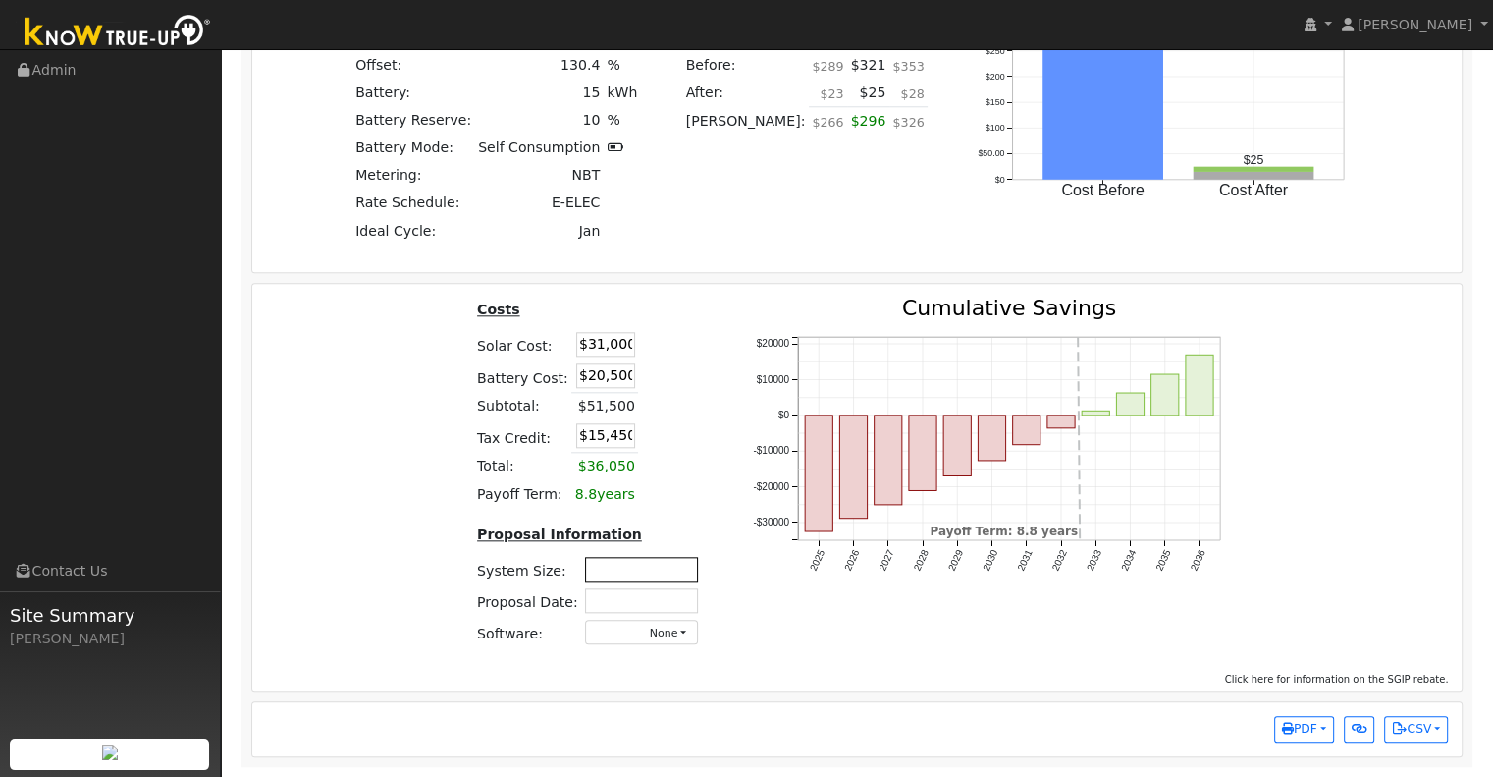
click at [630, 567] on input "text" at bounding box center [641, 569] width 113 height 25
click at [622, 573] on input "text" at bounding box center [641, 569] width 113 height 25
type input "7.79"
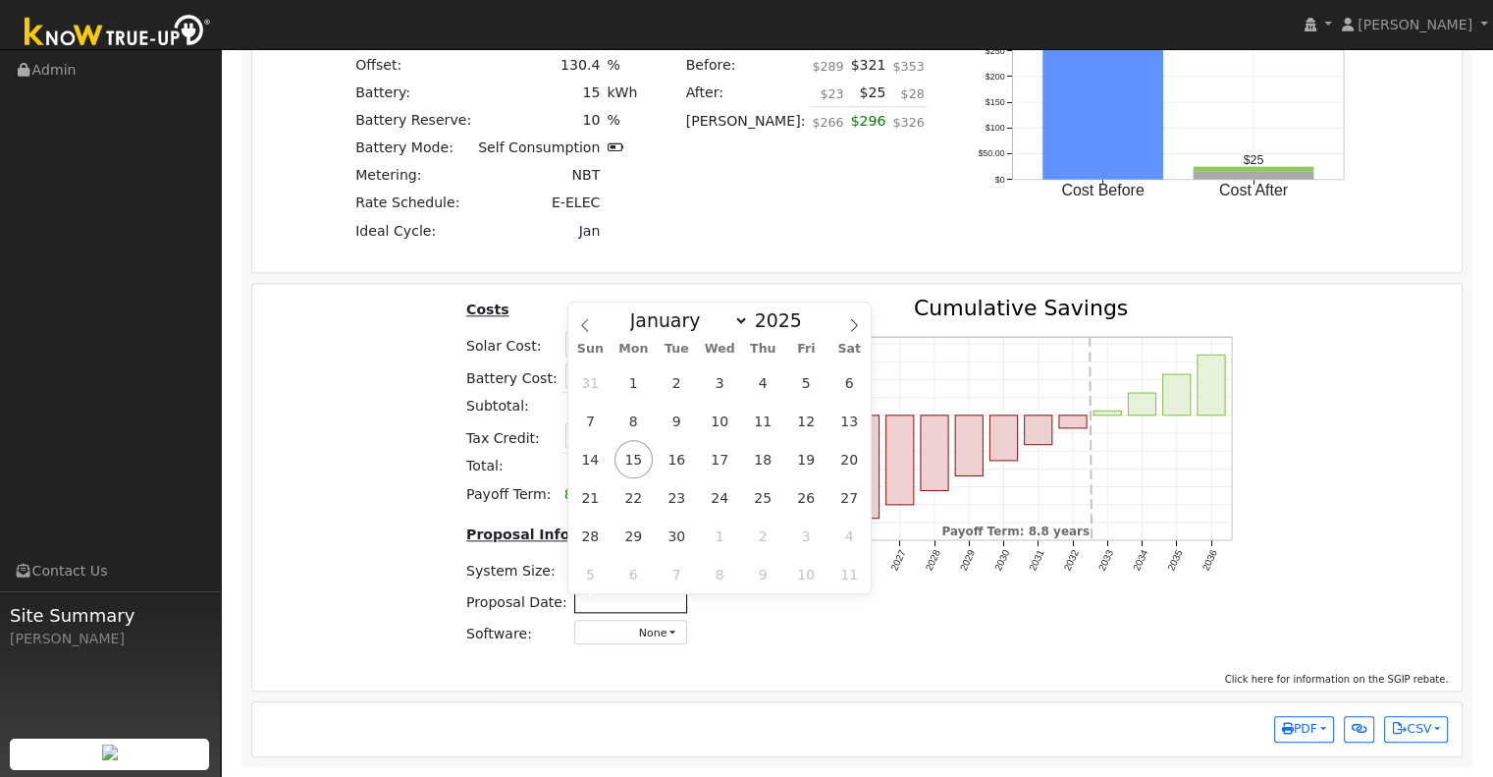
click at [634, 604] on input "text" at bounding box center [630, 600] width 113 height 25
click at [631, 452] on span "15" at bounding box center [634, 459] width 38 height 38
type input "[DATE]"
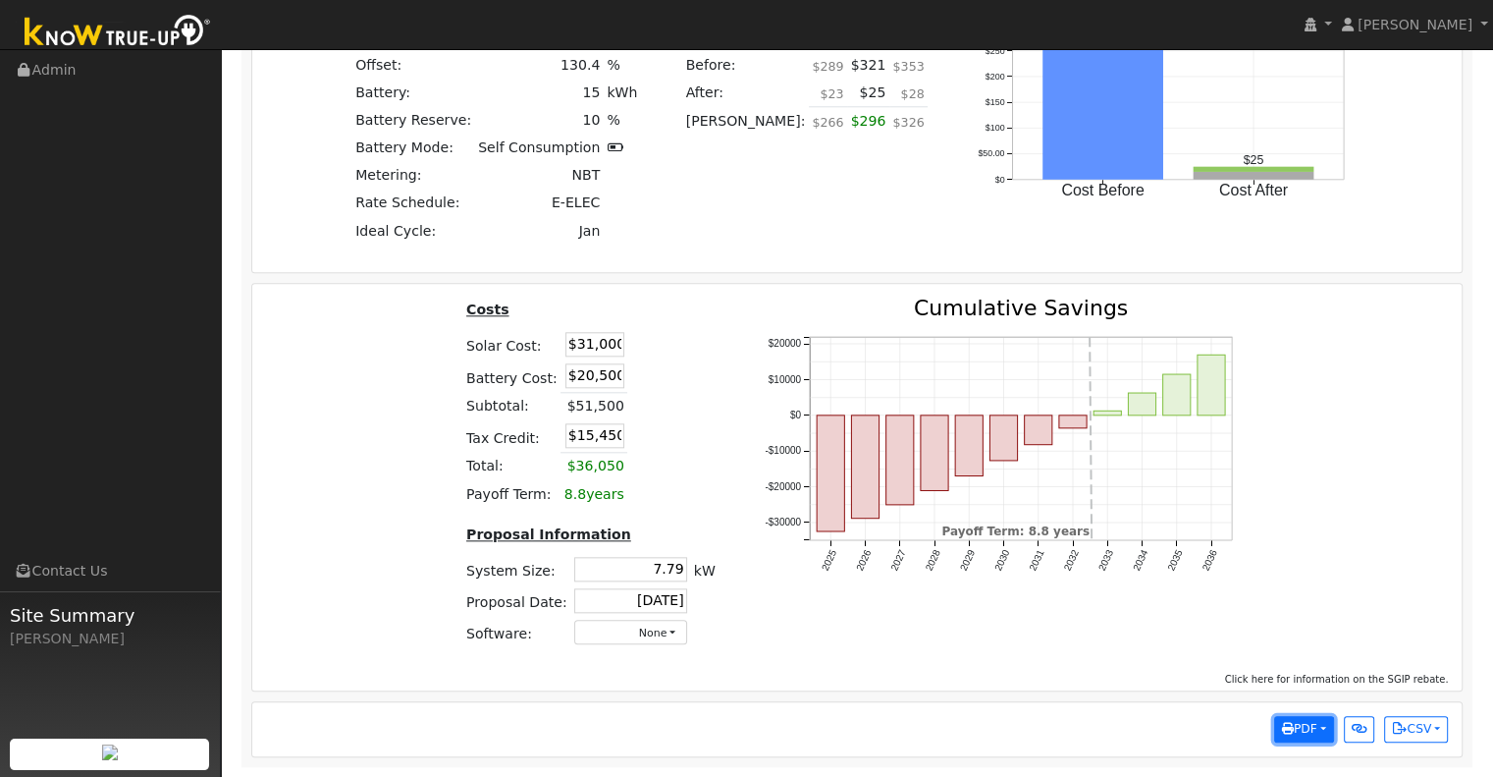
click at [1322, 721] on button "PDF" at bounding box center [1304, 729] width 60 height 27
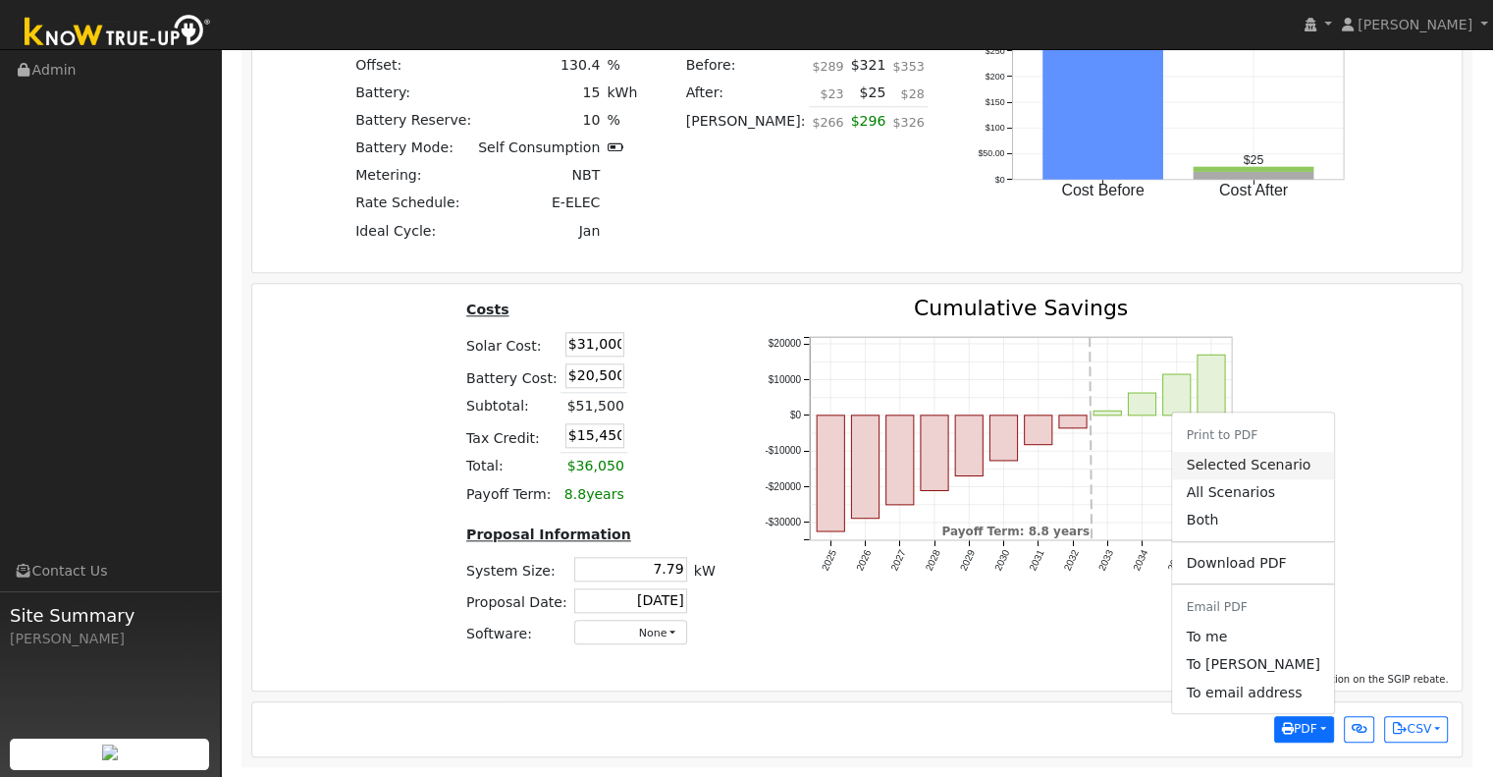
click at [1290, 458] on link "Selected Scenario" at bounding box center [1252, 464] width 161 height 27
